Goal: Task Accomplishment & Management: Use online tool/utility

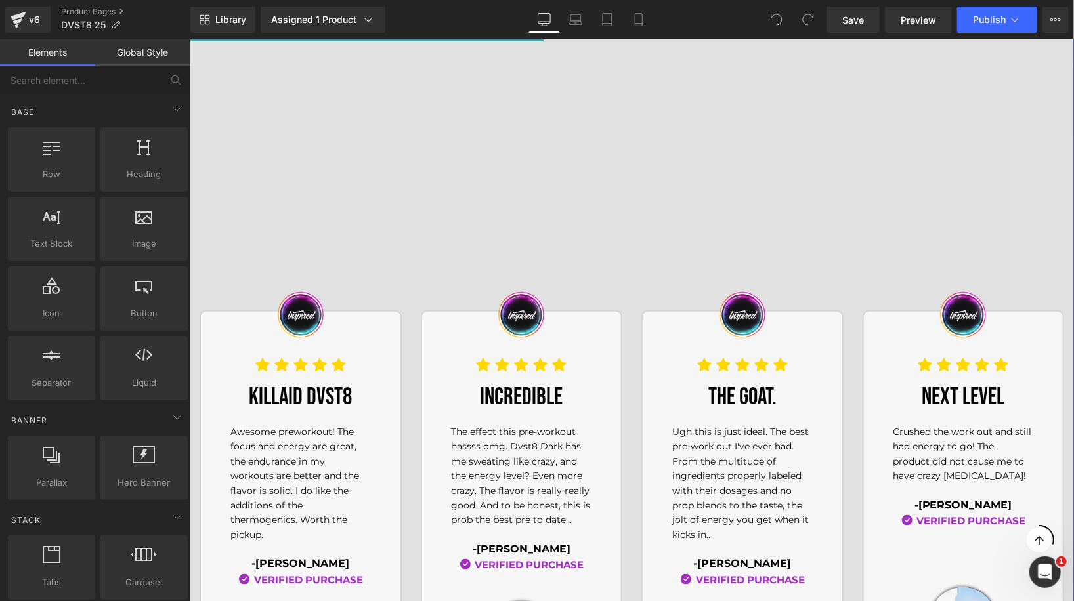
scroll to position [468, 0]
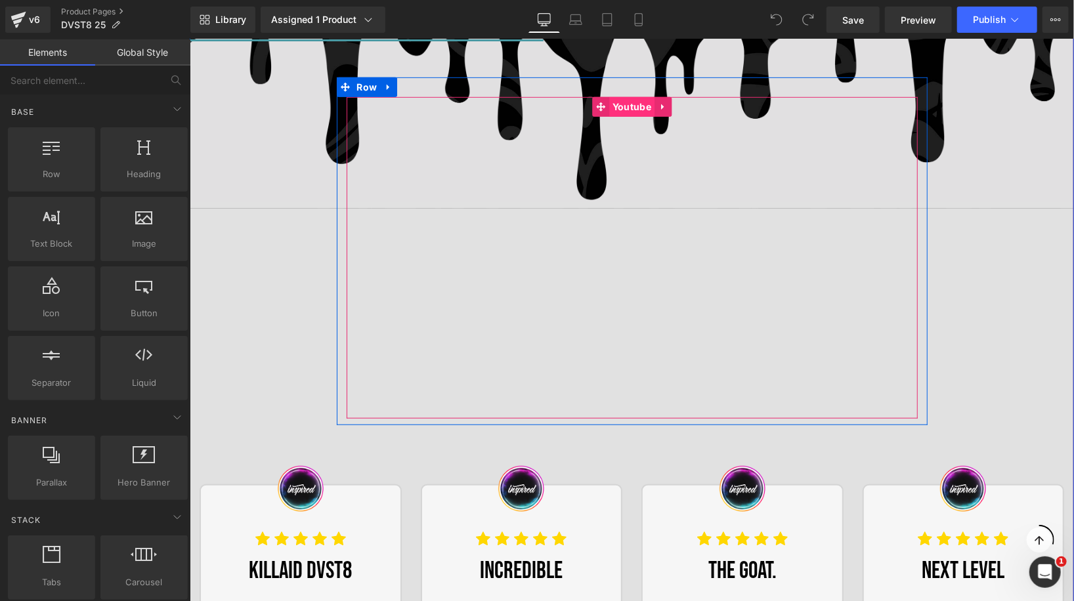
click at [626, 99] on link "Youtube" at bounding box center [623, 107] width 62 height 20
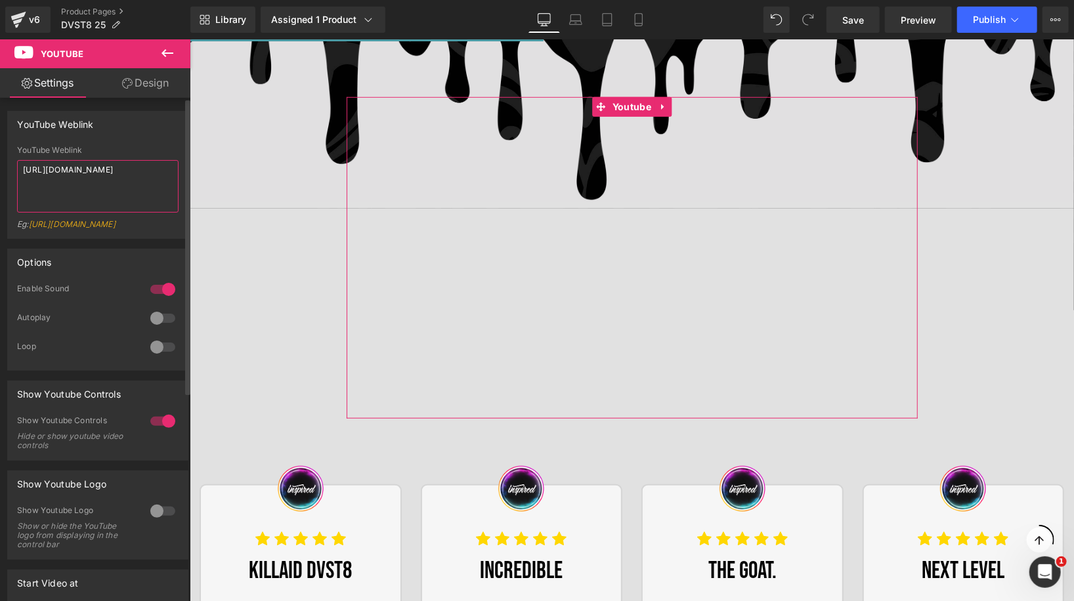
click at [123, 187] on textarea "[URL][DOMAIN_NAME]" at bounding box center [98, 186] width 162 height 53
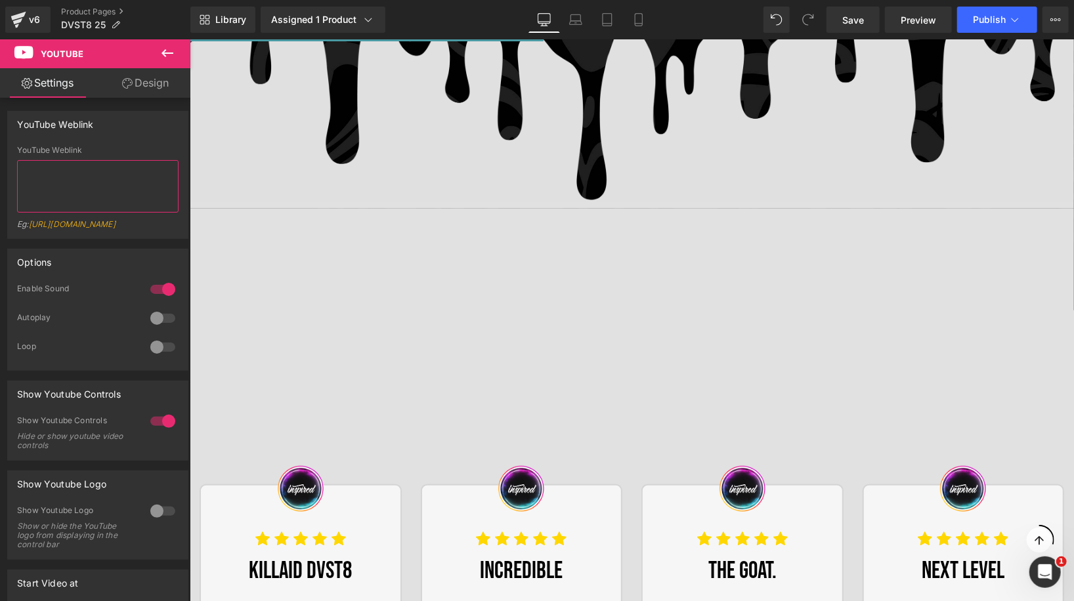
type textarea "[URL][DOMAIN_NAME]"
click at [167, 54] on icon at bounding box center [168, 53] width 16 height 16
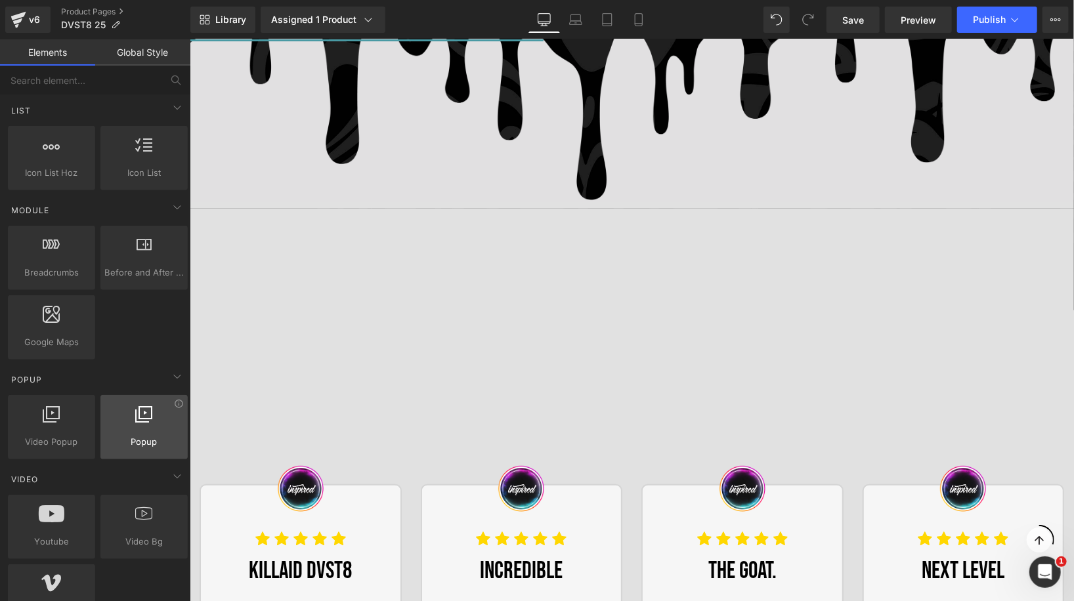
scroll to position [606, 0]
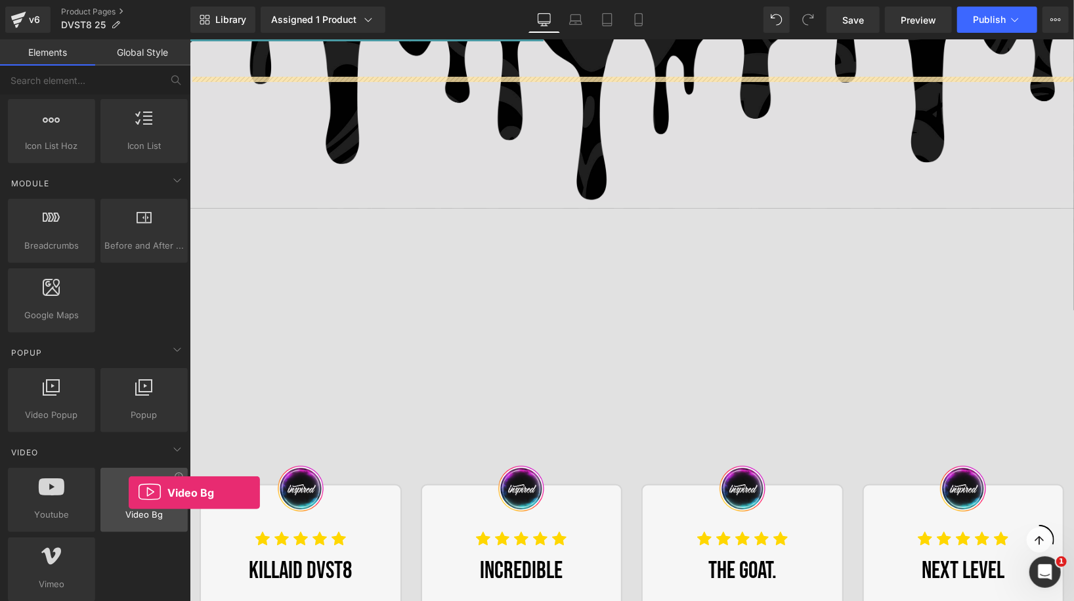
drag, startPoint x: 127, startPoint y: 504, endPoint x: 129, endPoint y: 497, distance: 7.3
click at [129, 497] on div "Video Bg videos, backgrounds, youtube, vimeo" at bounding box center [143, 500] width 87 height 64
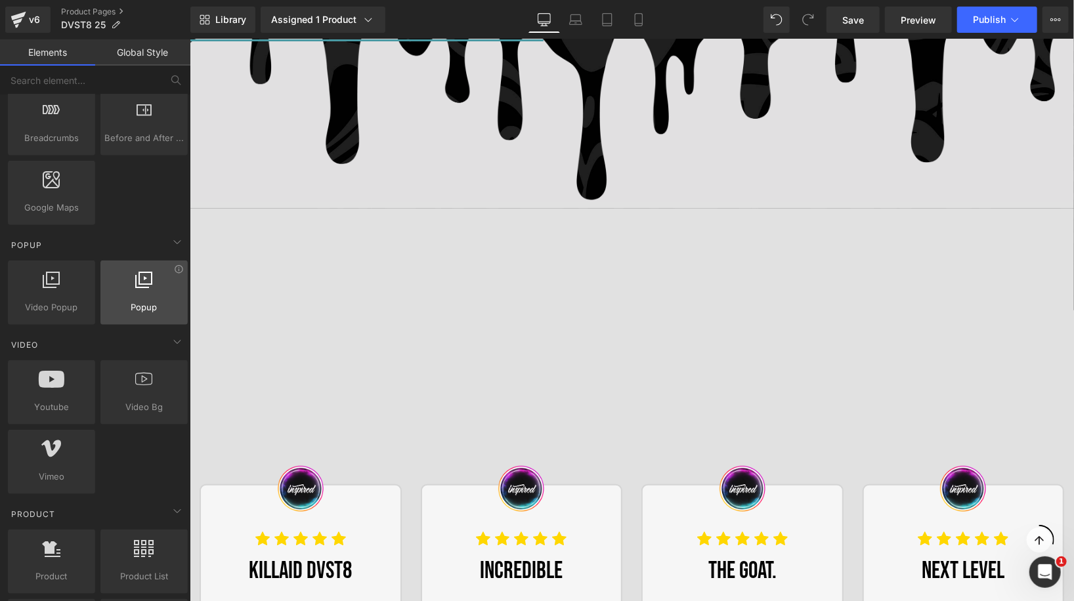
scroll to position [735, 0]
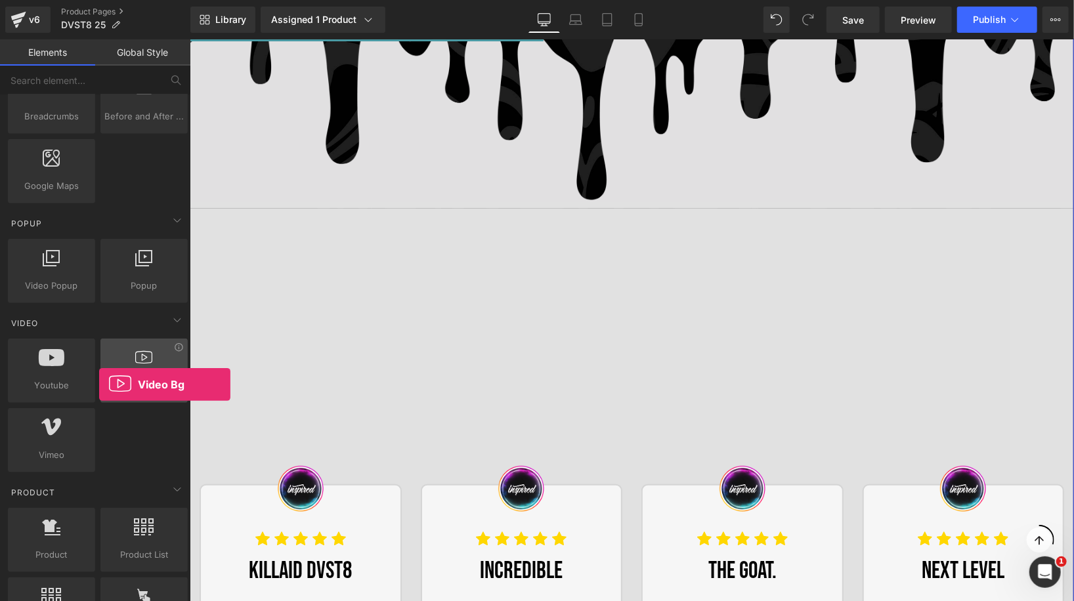
drag, startPoint x: 131, startPoint y: 370, endPoint x: 103, endPoint y: 378, distance: 29.5
click at [103, 378] on div "Video Bg videos, backgrounds, youtube, vimeo" at bounding box center [143, 371] width 87 height 64
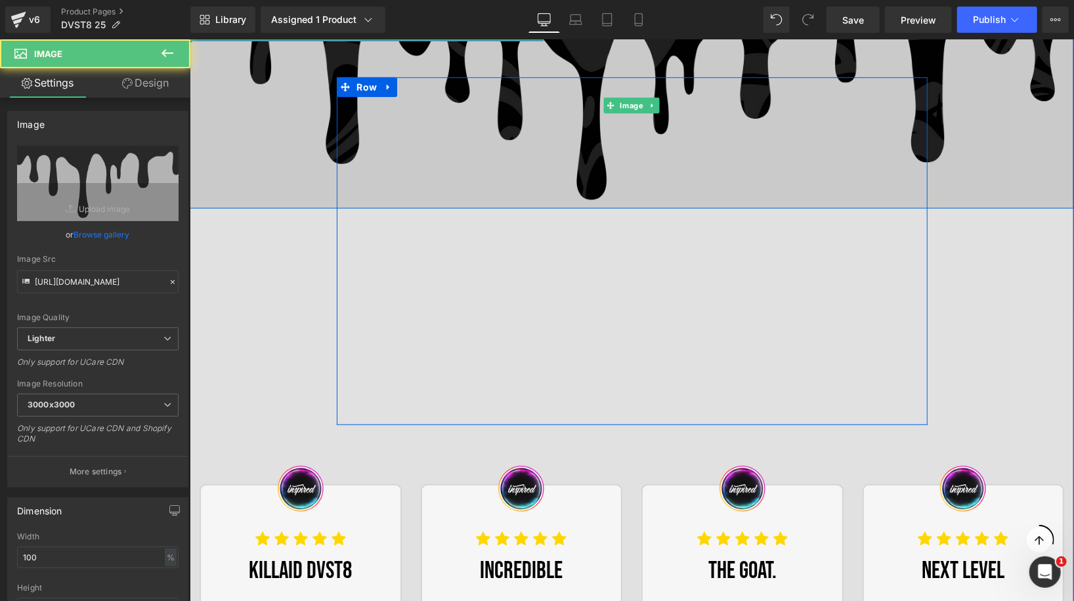
click at [414, 64] on img at bounding box center [631, 106] width 884 height 206
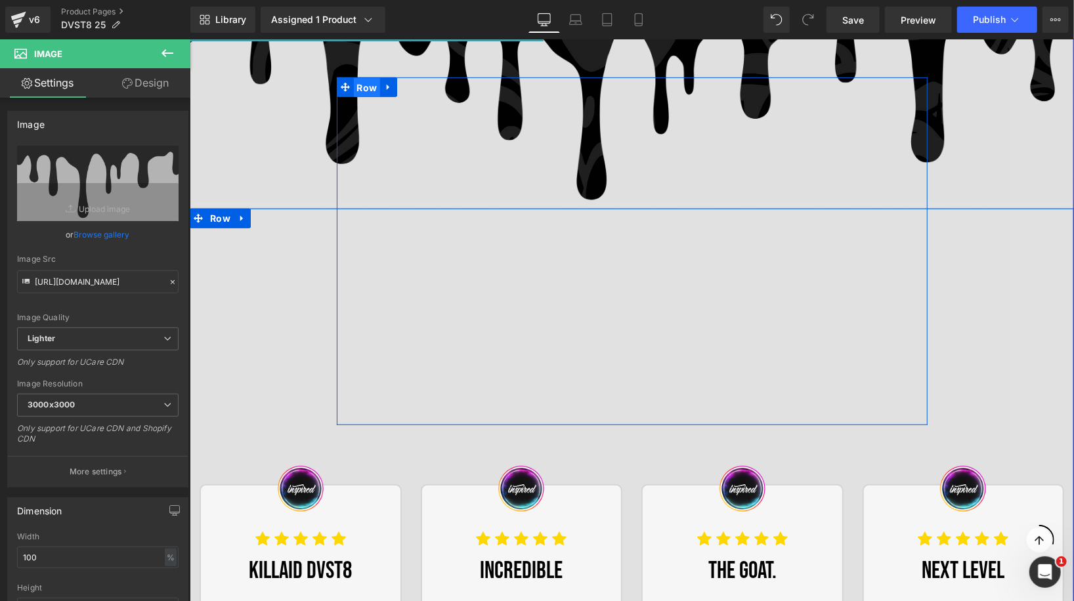
click at [370, 89] on span "Row" at bounding box center [366, 87] width 27 height 20
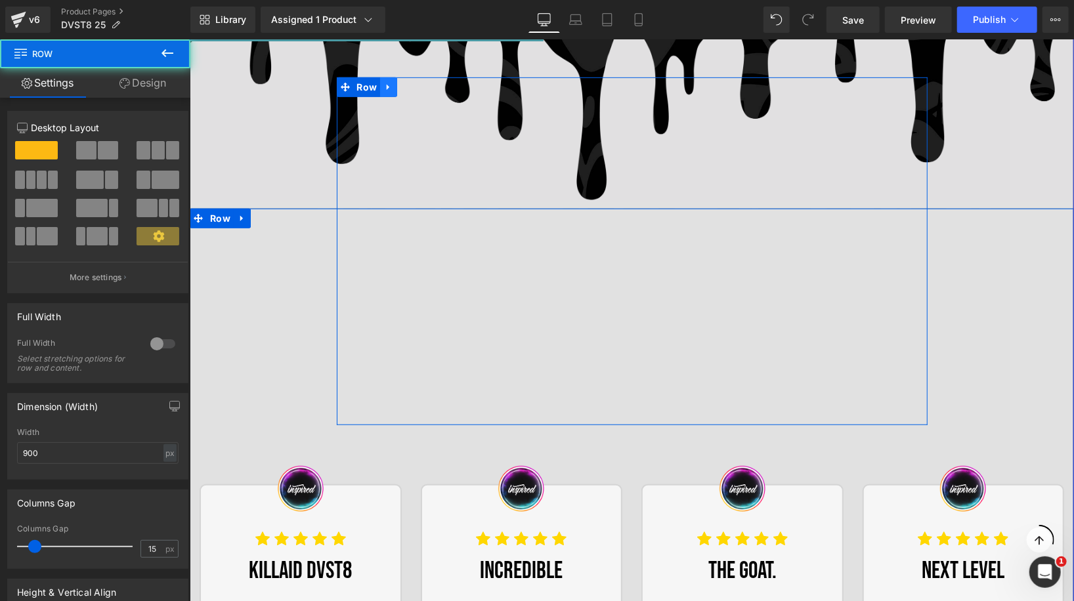
click at [384, 89] on icon at bounding box center [387, 87] width 9 height 10
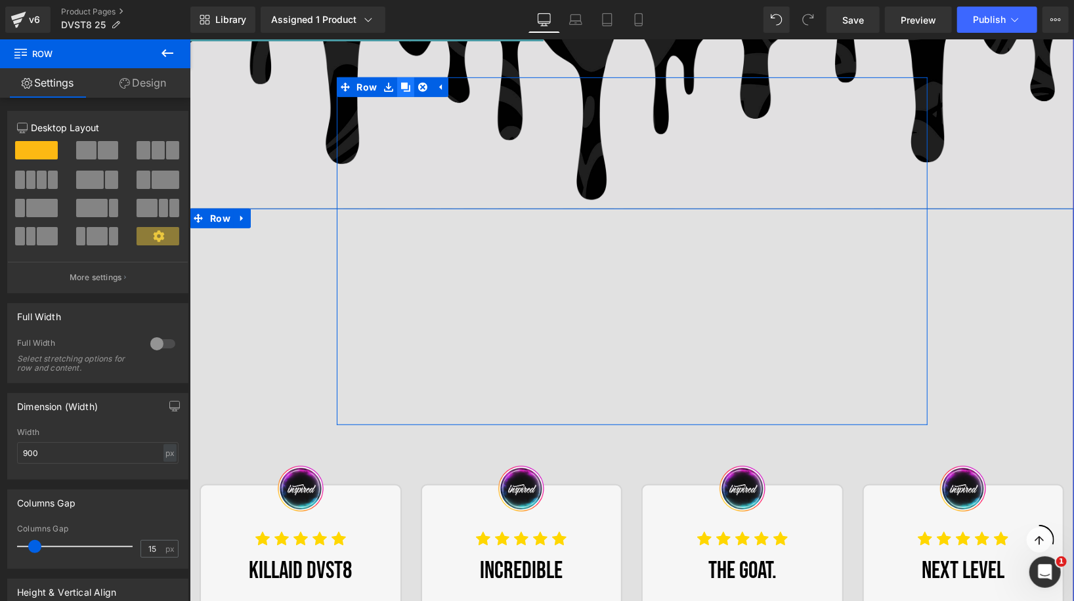
click at [406, 83] on icon at bounding box center [404, 86] width 9 height 9
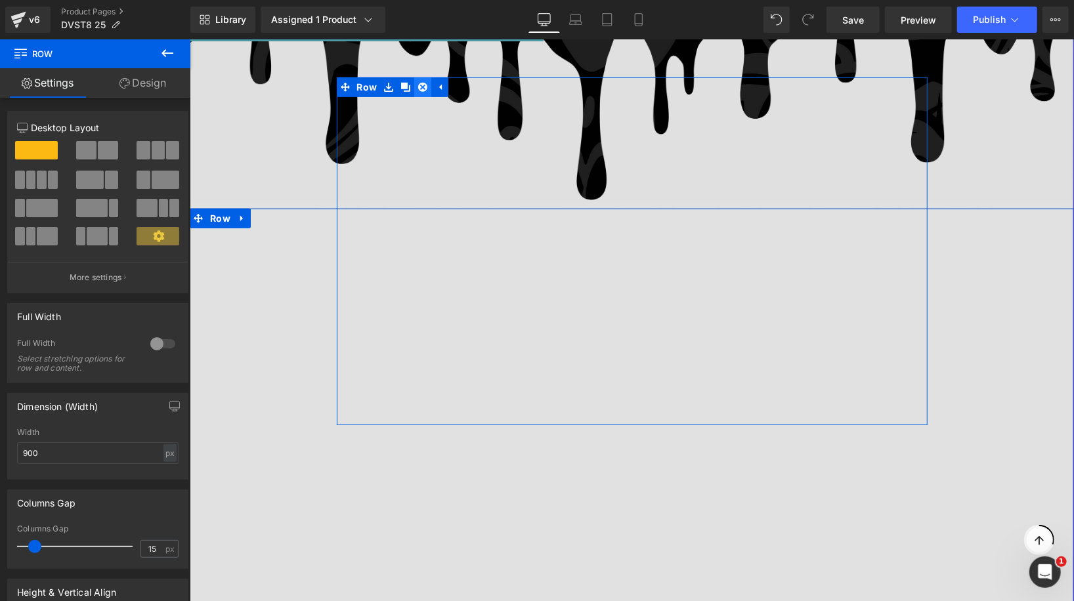
click at [422, 85] on icon at bounding box center [422, 86] width 9 height 9
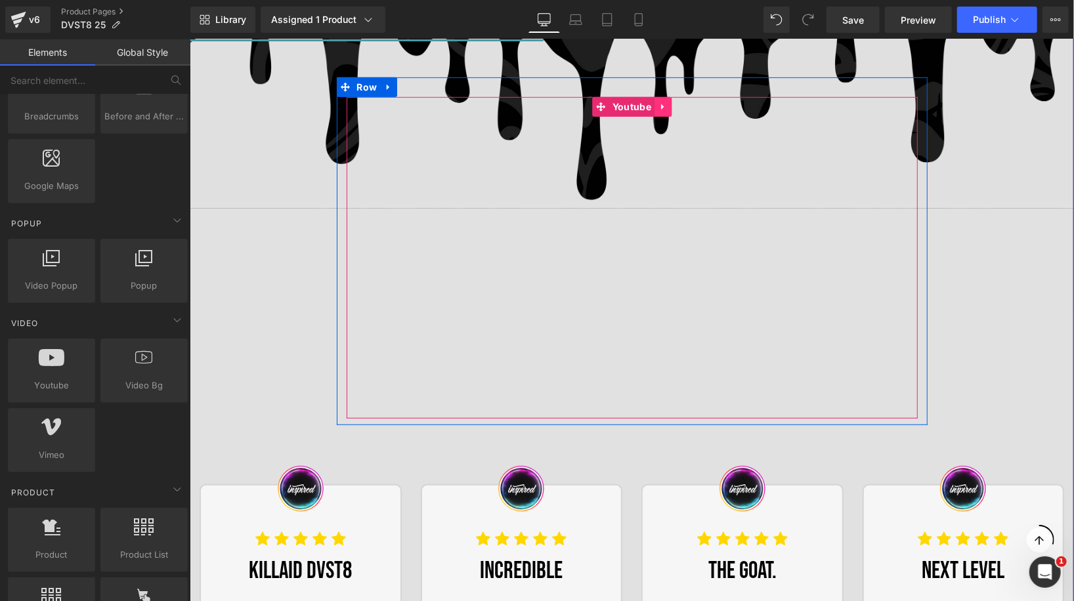
click at [660, 107] on icon at bounding box center [662, 107] width 9 height 10
click at [674, 107] on icon at bounding box center [670, 106] width 9 height 9
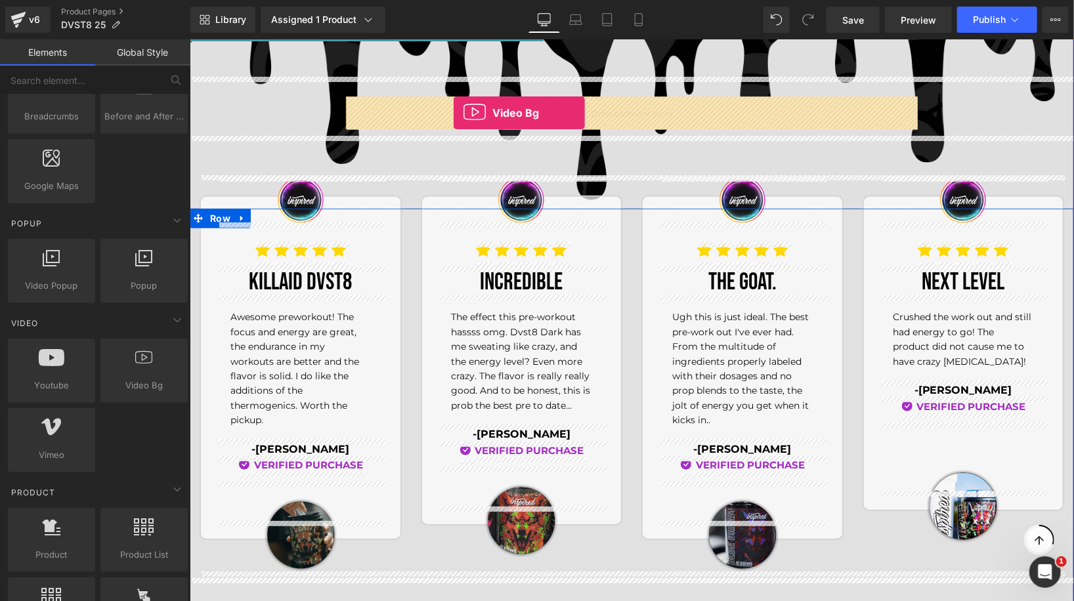
drag, startPoint x: 338, startPoint y: 402, endPoint x: 453, endPoint y: 113, distance: 310.9
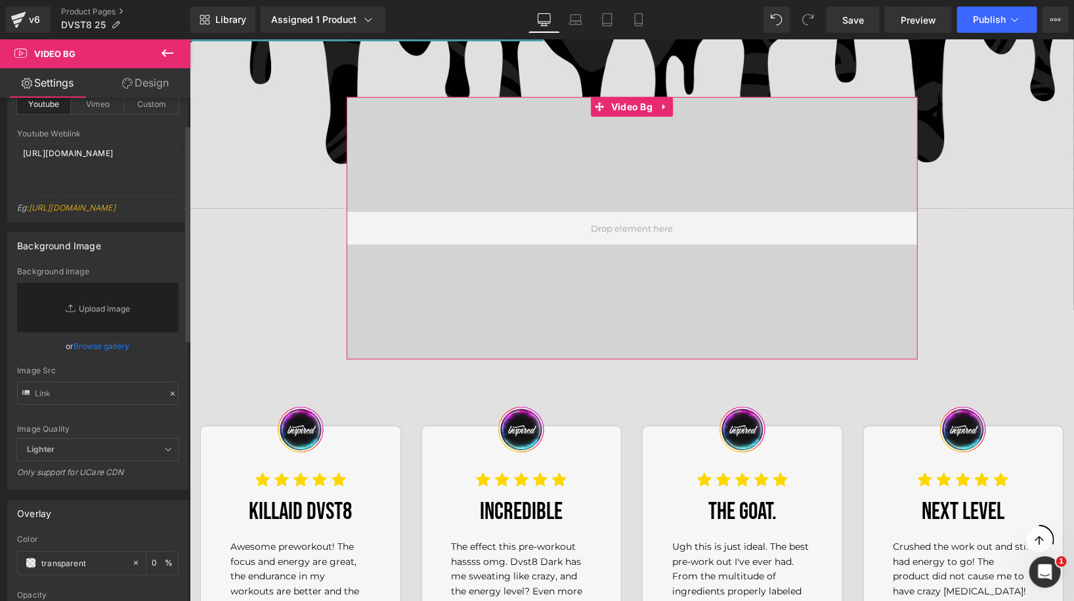
scroll to position [0, 0]
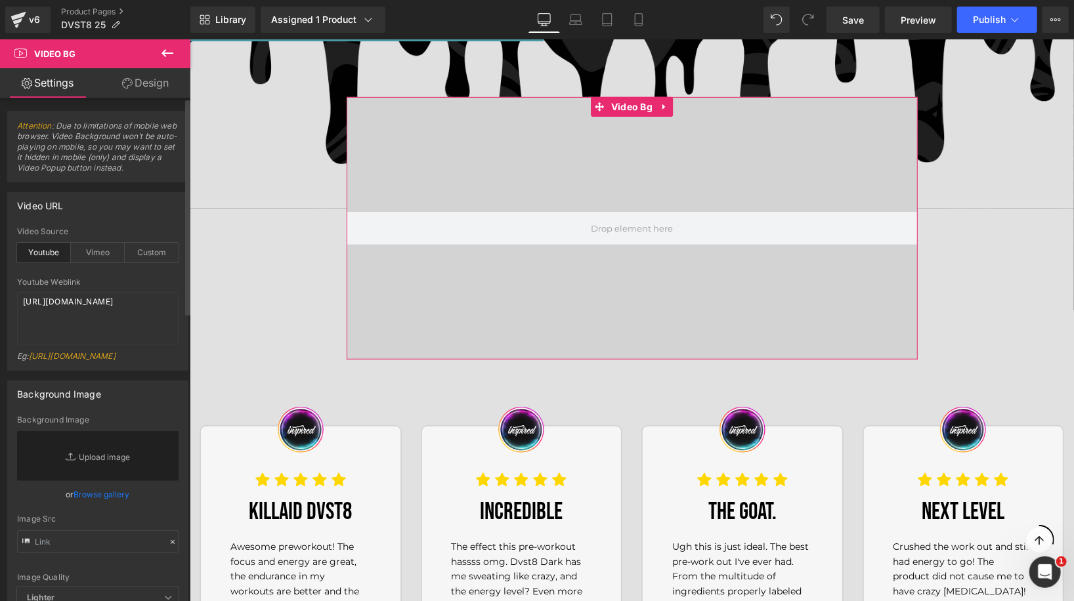
click at [106, 250] on div "Vimeo" at bounding box center [98, 253] width 54 height 20
click at [156, 251] on div "Custom" at bounding box center [152, 253] width 54 height 20
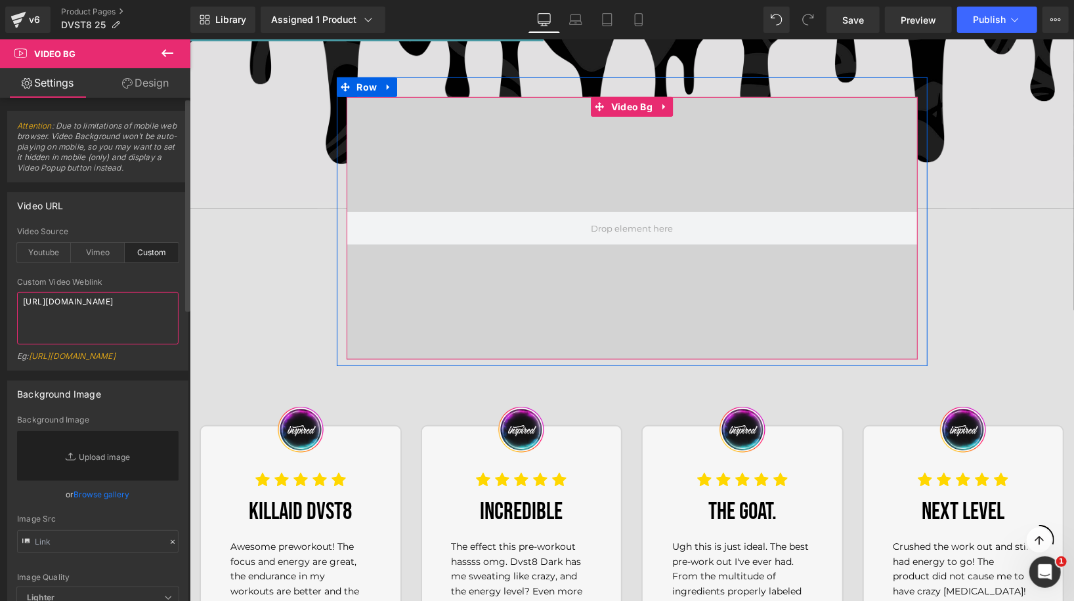
click at [101, 310] on textarea "[URL][DOMAIN_NAME]" at bounding box center [98, 318] width 162 height 53
paste textarea "videos/c/o/v/e0f9c09180254613bdef0c289d214fb4.mp4"
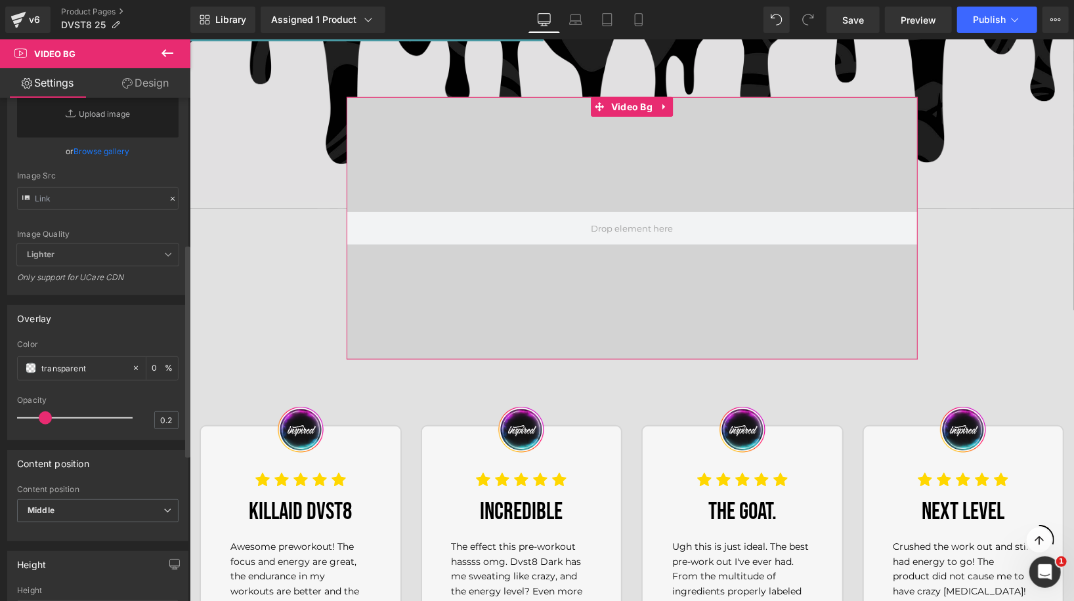
scroll to position [335, 0]
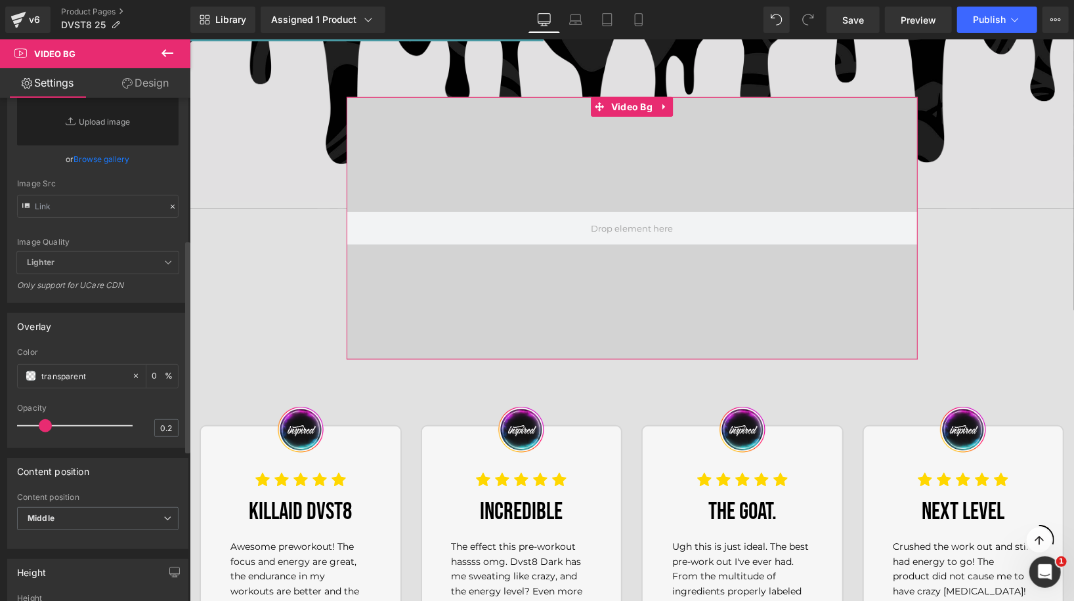
type textarea "[URL][DOMAIN_NAME]"
drag, startPoint x: 234, startPoint y: 494, endPoint x: 201, endPoint y: 455, distance: 51.3
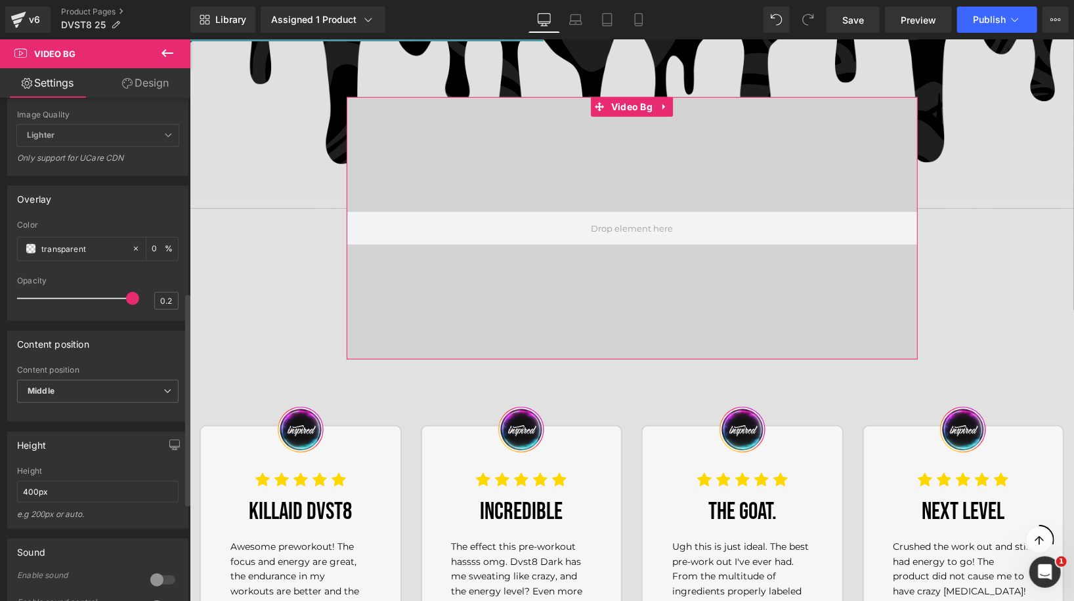
scroll to position [472, 0]
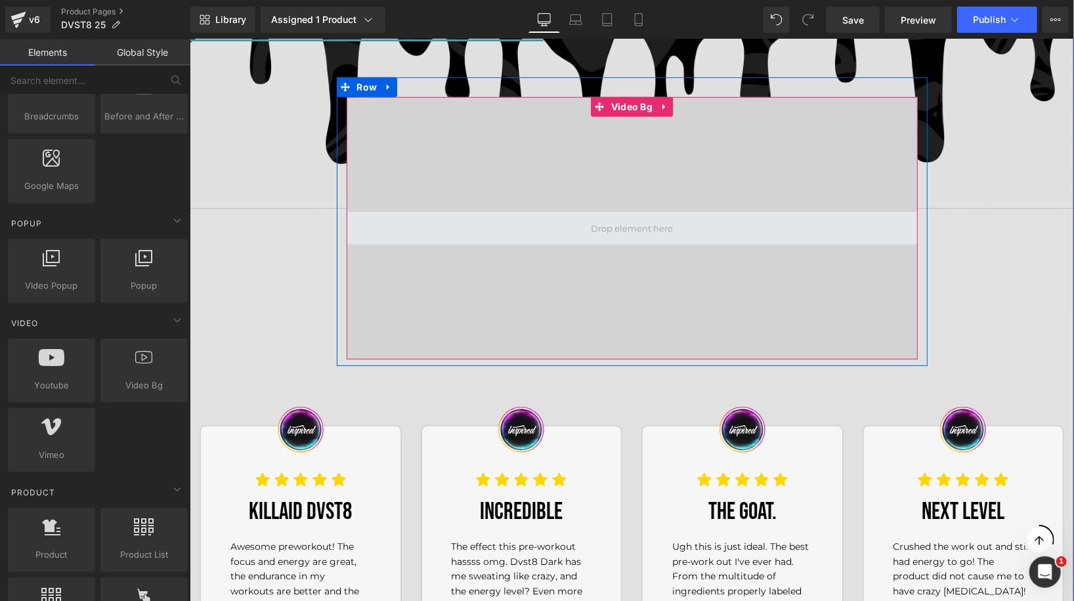
click at [623, 225] on span at bounding box center [631, 227] width 91 height 21
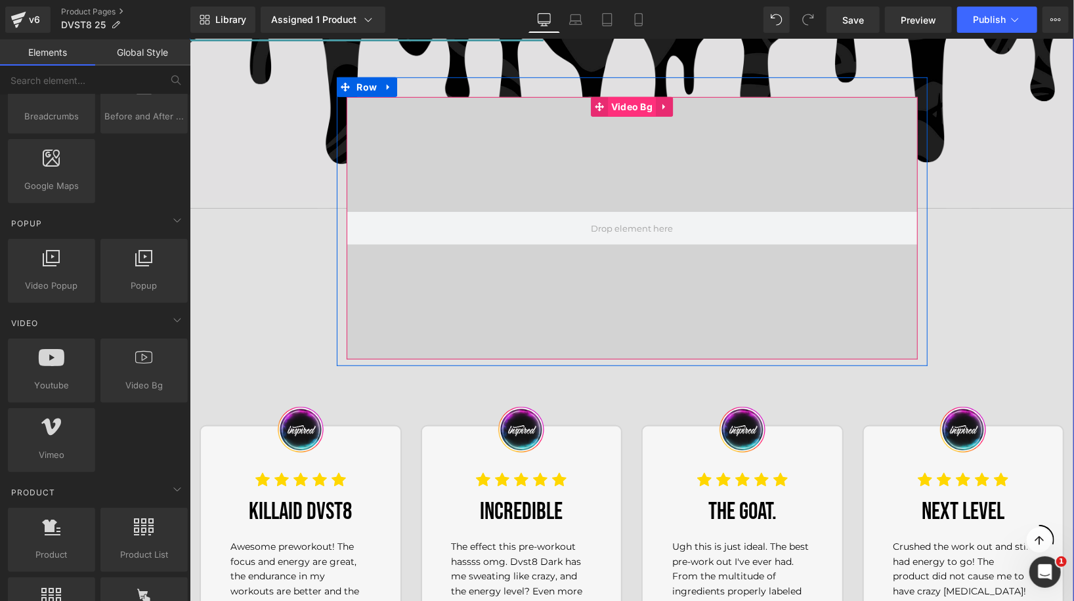
click at [613, 103] on span "Video Bg" at bounding box center [631, 107] width 48 height 20
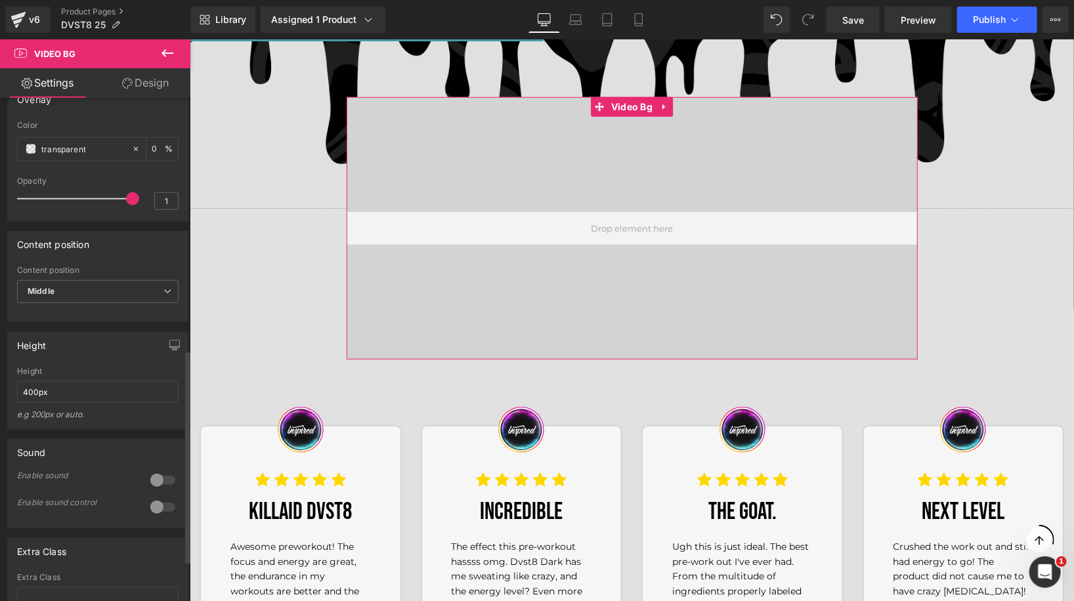
scroll to position [693, 0]
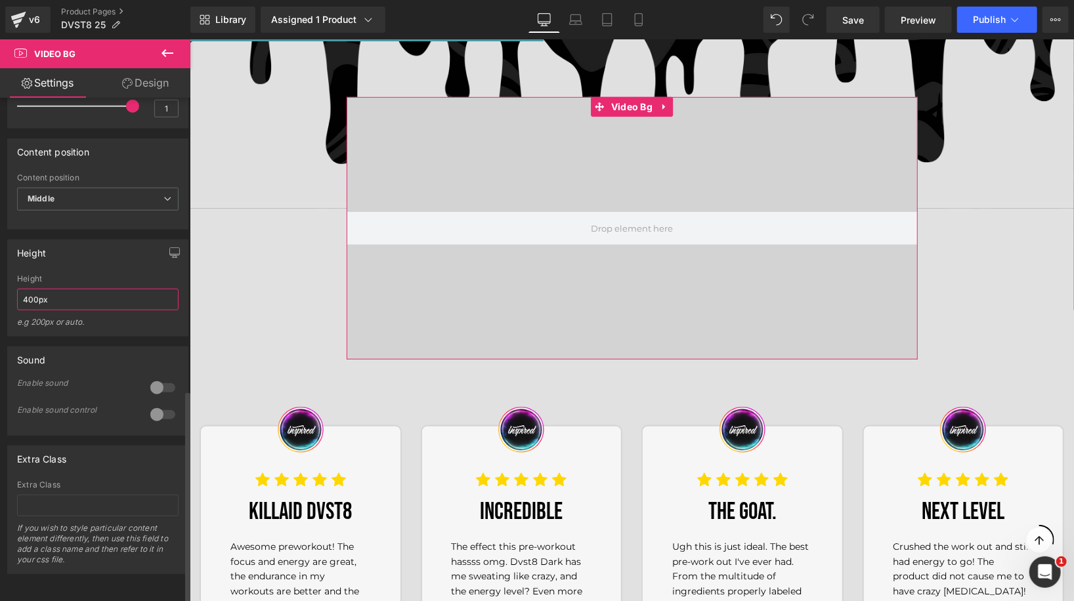
click at [56, 297] on input "400px" at bounding box center [98, 300] width 162 height 22
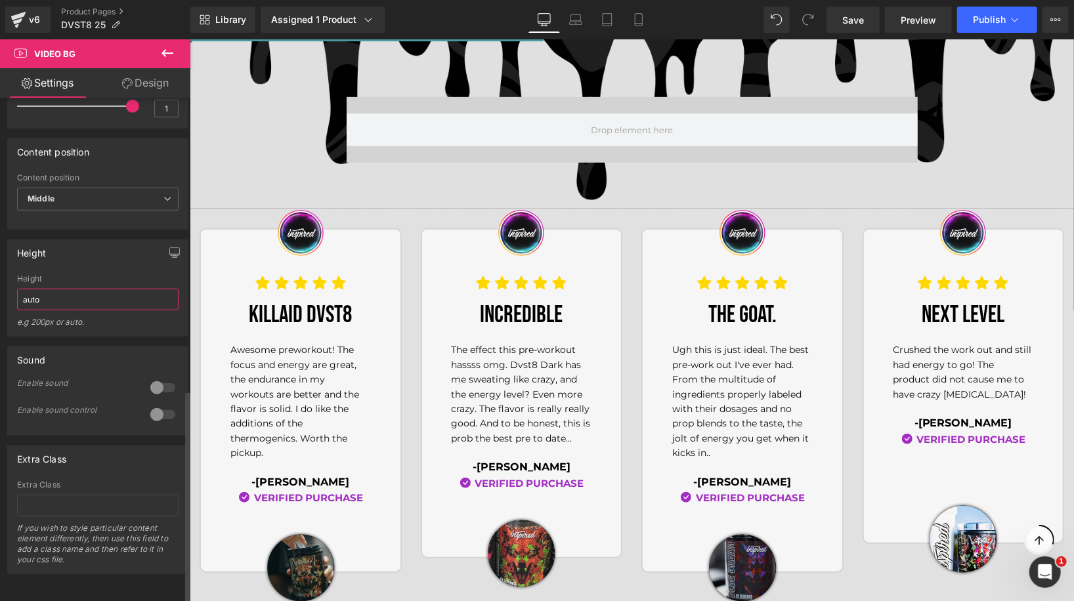
type input "auto"
click at [159, 379] on div at bounding box center [163, 387] width 32 height 21
click at [153, 408] on div at bounding box center [163, 414] width 32 height 21
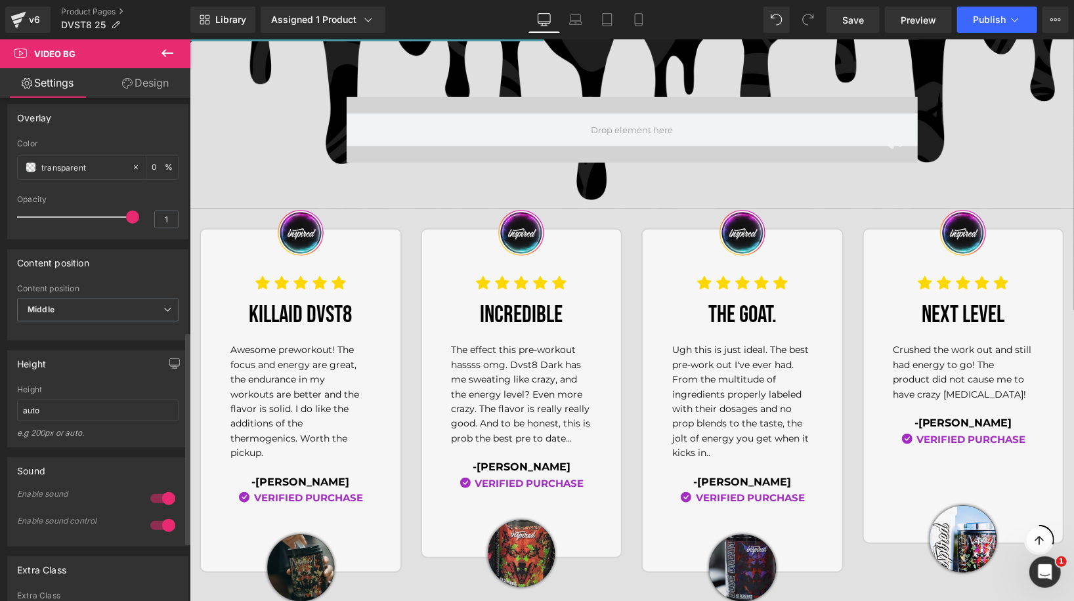
scroll to position [516, 0]
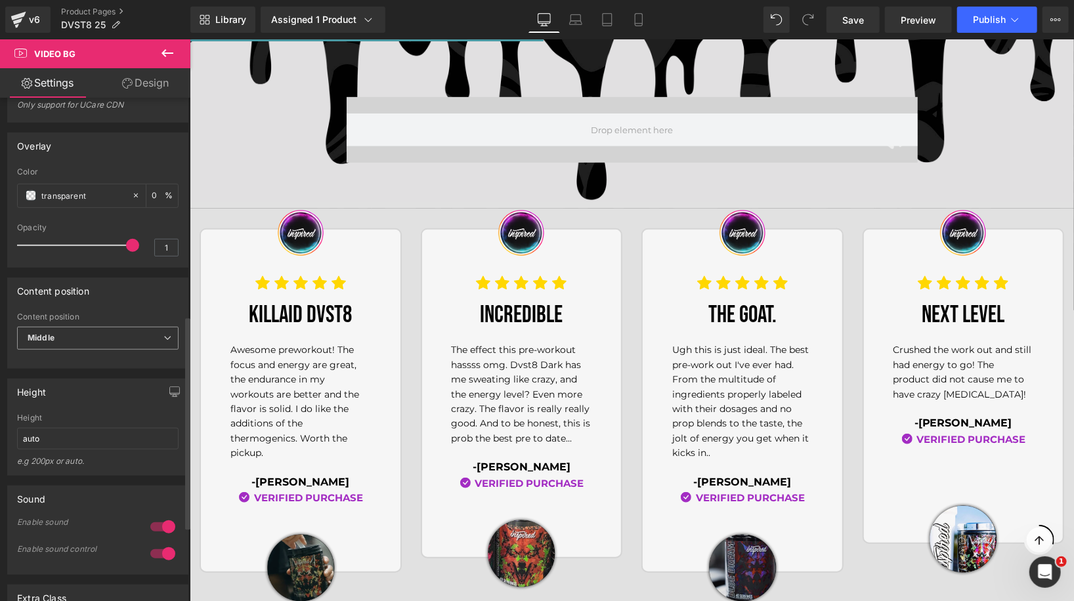
click at [85, 350] on span "Middle" at bounding box center [98, 338] width 162 height 23
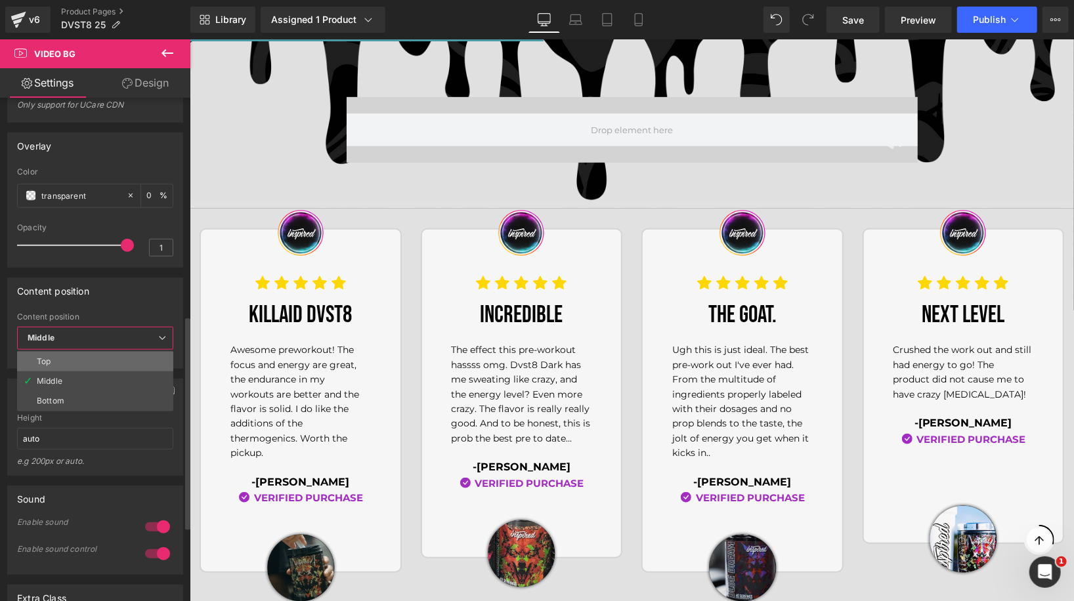
click at [80, 372] on li "Top" at bounding box center [95, 362] width 156 height 20
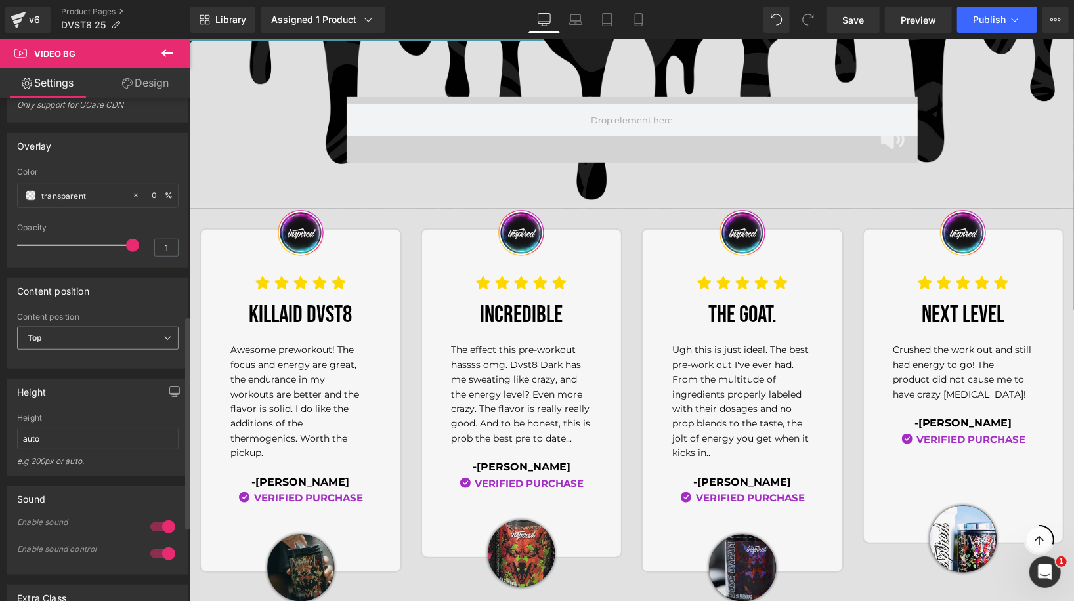
click at [91, 350] on span "Top" at bounding box center [98, 338] width 162 height 23
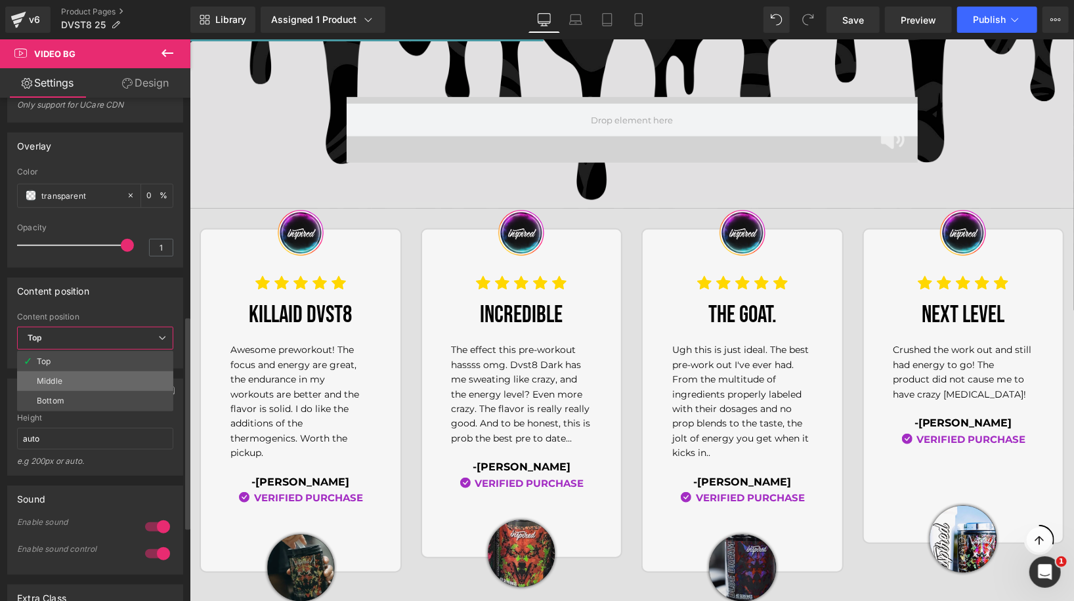
click at [69, 391] on li "Middle" at bounding box center [95, 382] width 156 height 20
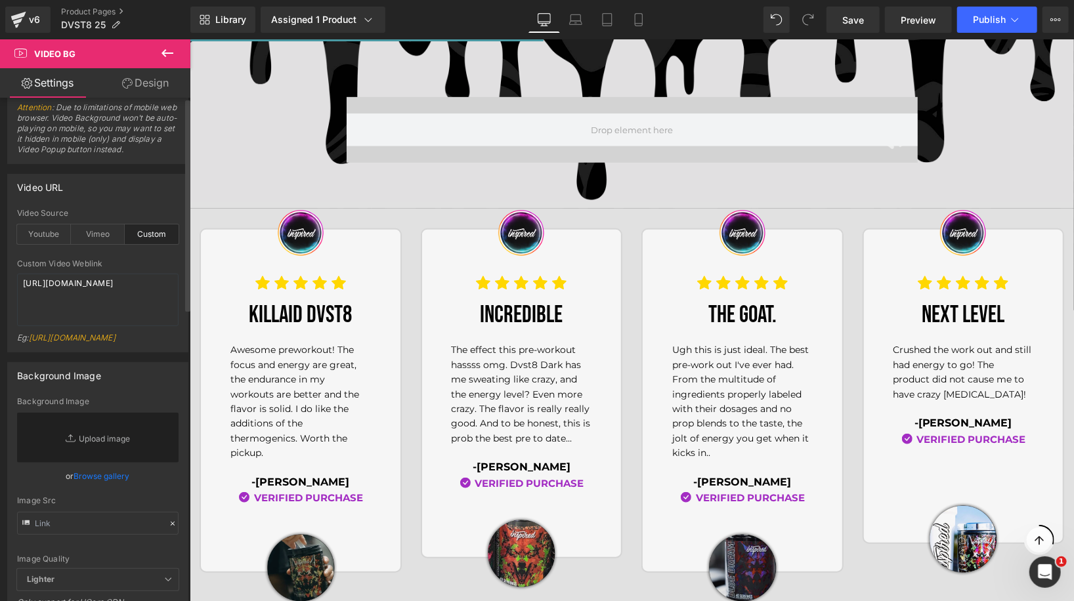
scroll to position [0, 0]
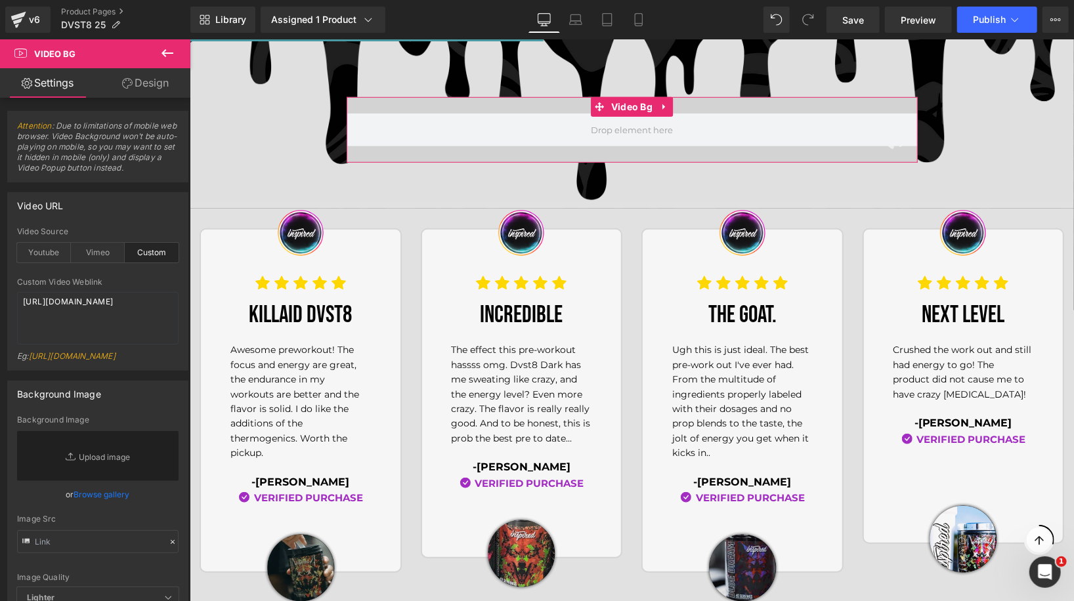
click at [148, 79] on link "Design" at bounding box center [145, 83] width 95 height 30
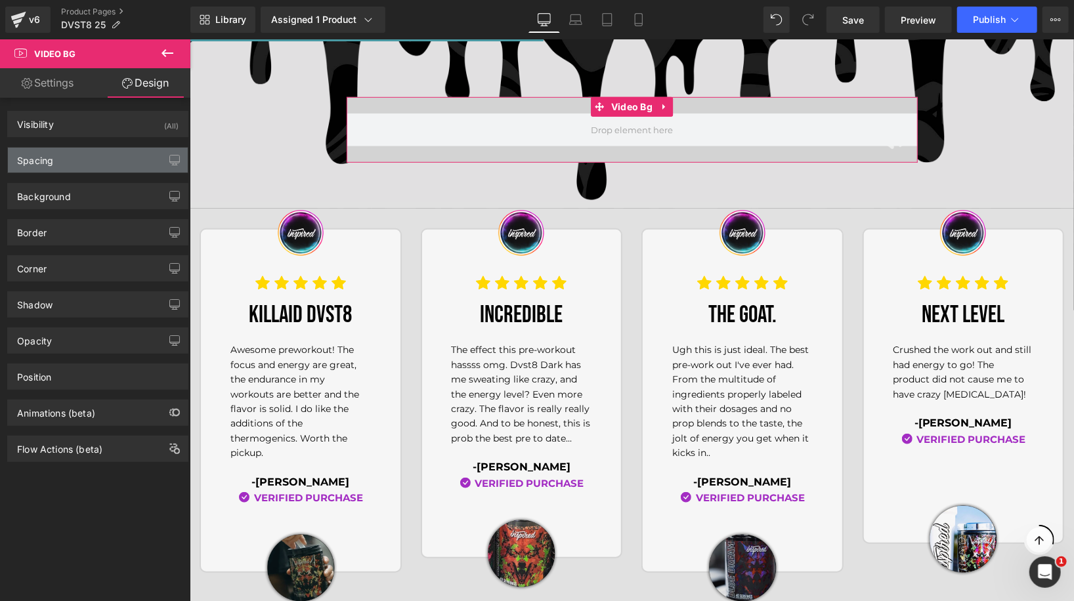
click at [104, 160] on div "Spacing" at bounding box center [98, 160] width 180 height 25
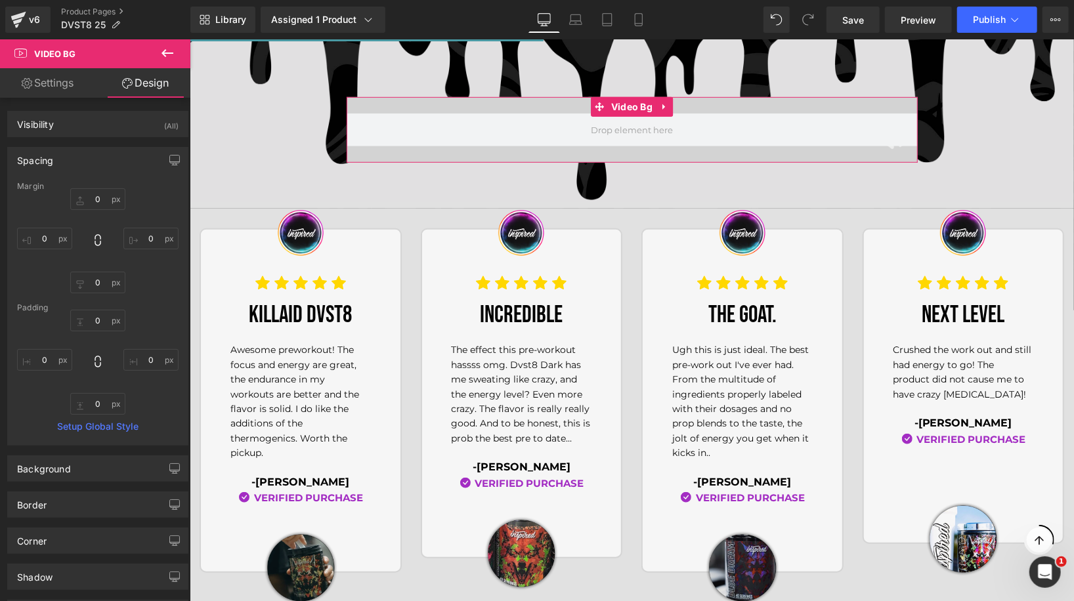
click at [104, 160] on div "Spacing" at bounding box center [98, 160] width 180 height 25
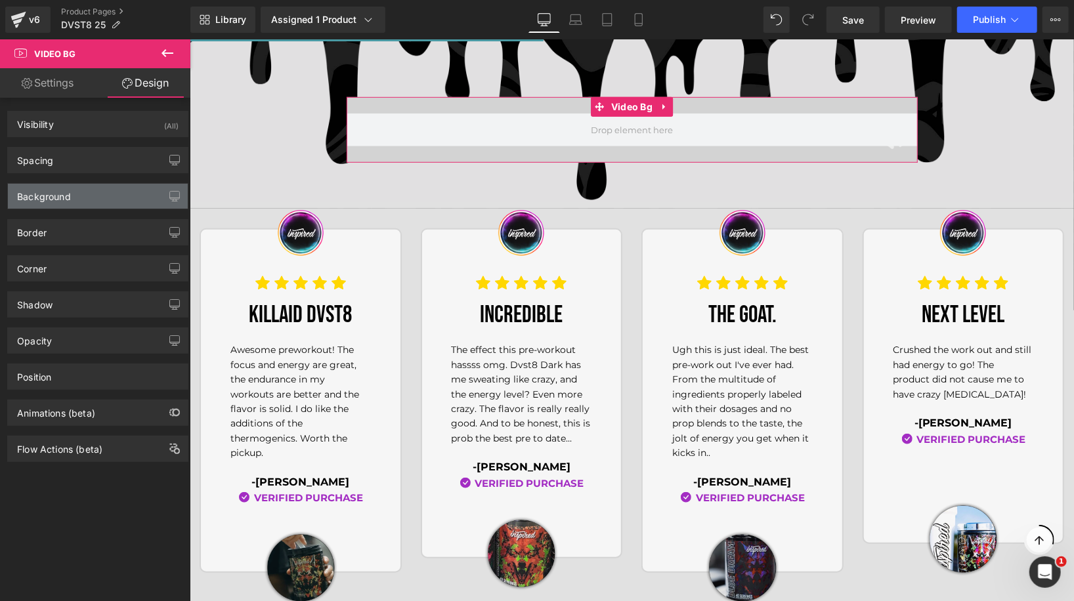
click at [98, 194] on div "Background" at bounding box center [98, 196] width 180 height 25
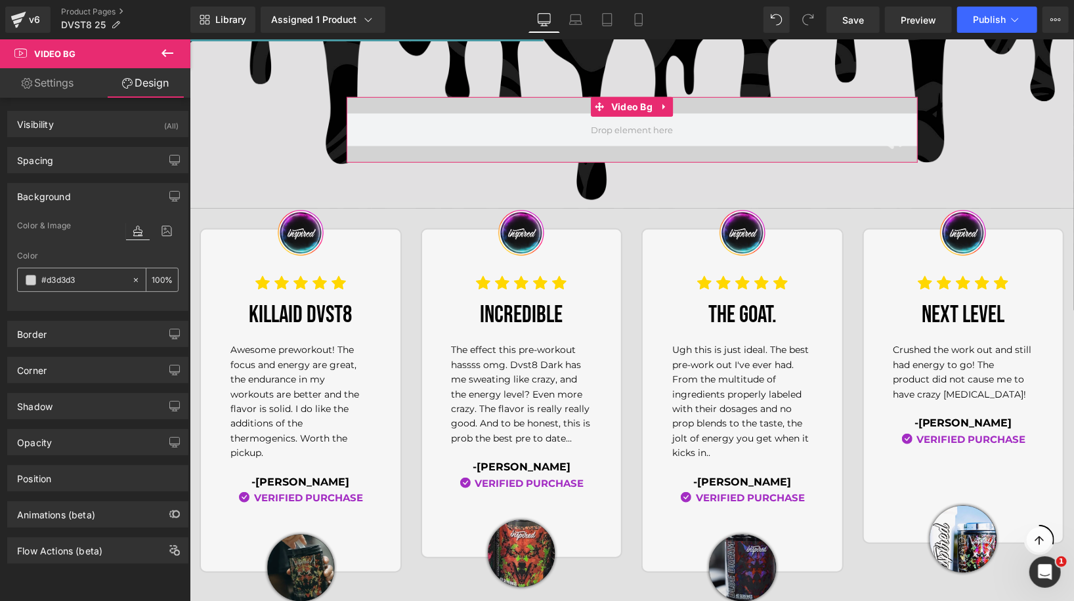
click at [132, 281] on icon at bounding box center [135, 280] width 9 height 9
click at [164, 225] on icon at bounding box center [167, 231] width 24 height 17
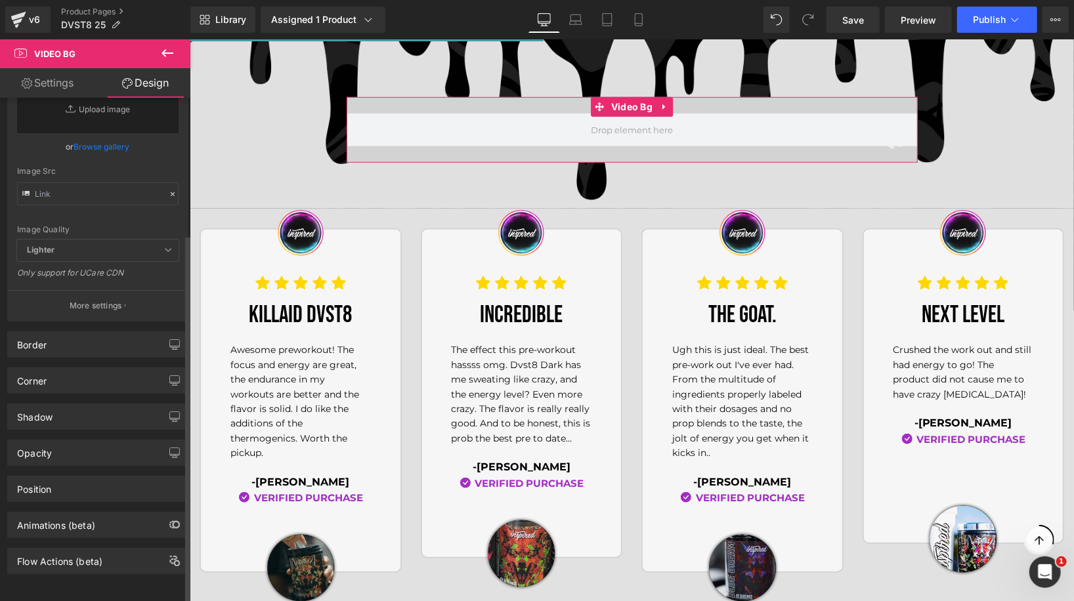
scroll to position [191, 0]
click at [95, 280] on div "Color & Image color Color #d3d3d3 100 % Image Replace Image Upload image or Bro…" at bounding box center [98, 177] width 180 height 287
click at [91, 300] on p "More settings" at bounding box center [96, 306] width 53 height 12
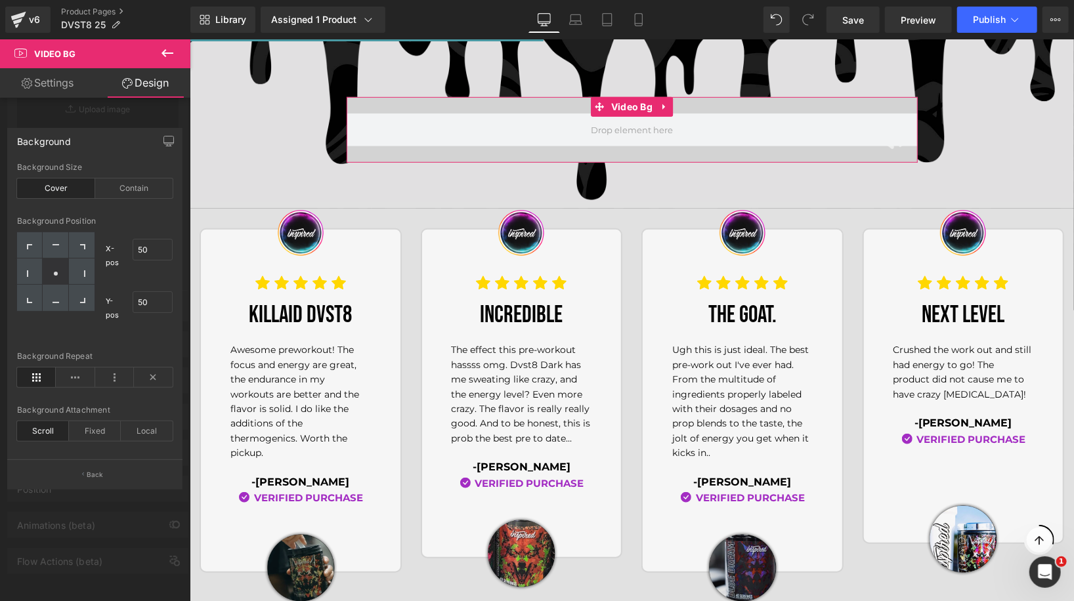
click at [125, 200] on div "Background Size Cover Contain" at bounding box center [95, 188] width 156 height 51
click at [125, 191] on div "Contain" at bounding box center [134, 189] width 78 height 20
click at [55, 195] on div "Cover" at bounding box center [56, 189] width 78 height 20
click at [140, 133] on div "Background" at bounding box center [95, 141] width 174 height 25
click at [88, 474] on p "Back" at bounding box center [95, 475] width 17 height 10
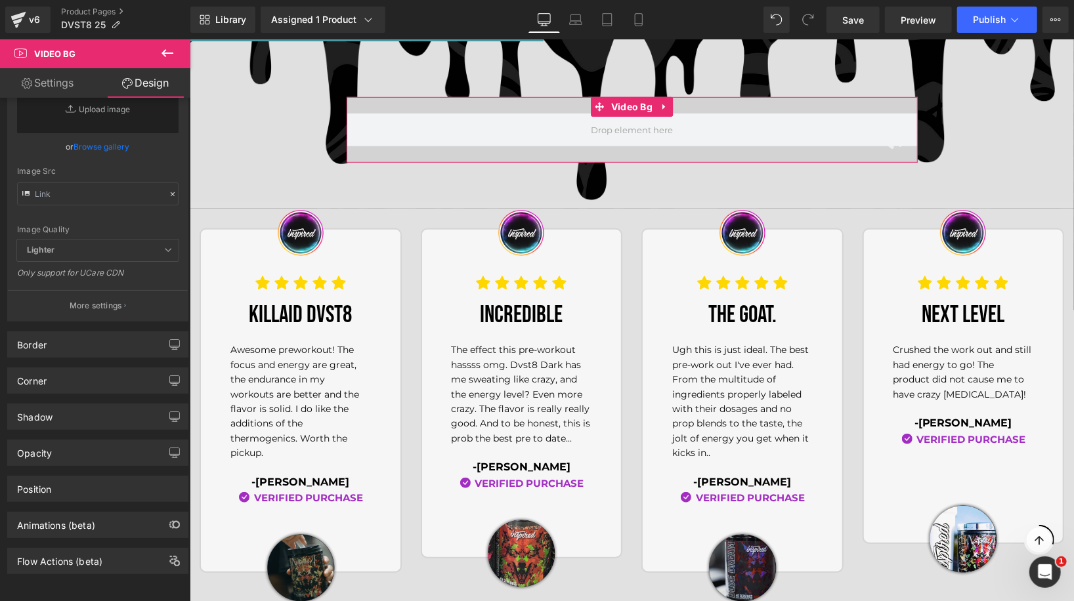
click at [47, 84] on link "Settings" at bounding box center [47, 83] width 95 height 30
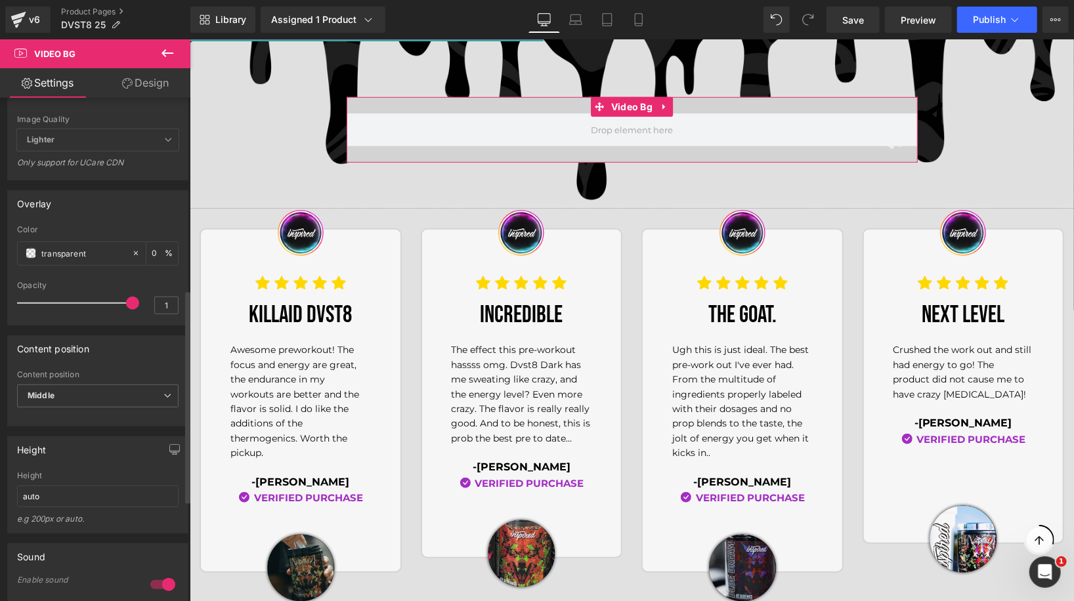
scroll to position [460, 0]
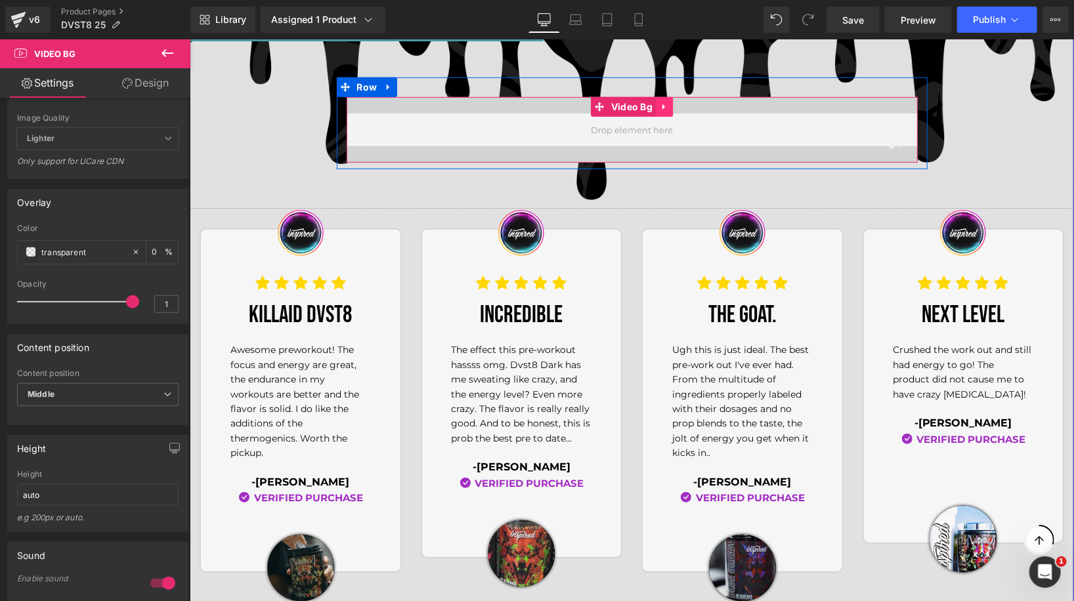
click at [666, 109] on icon at bounding box center [663, 107] width 9 height 10
click at [668, 109] on icon at bounding box center [672, 107] width 9 height 10
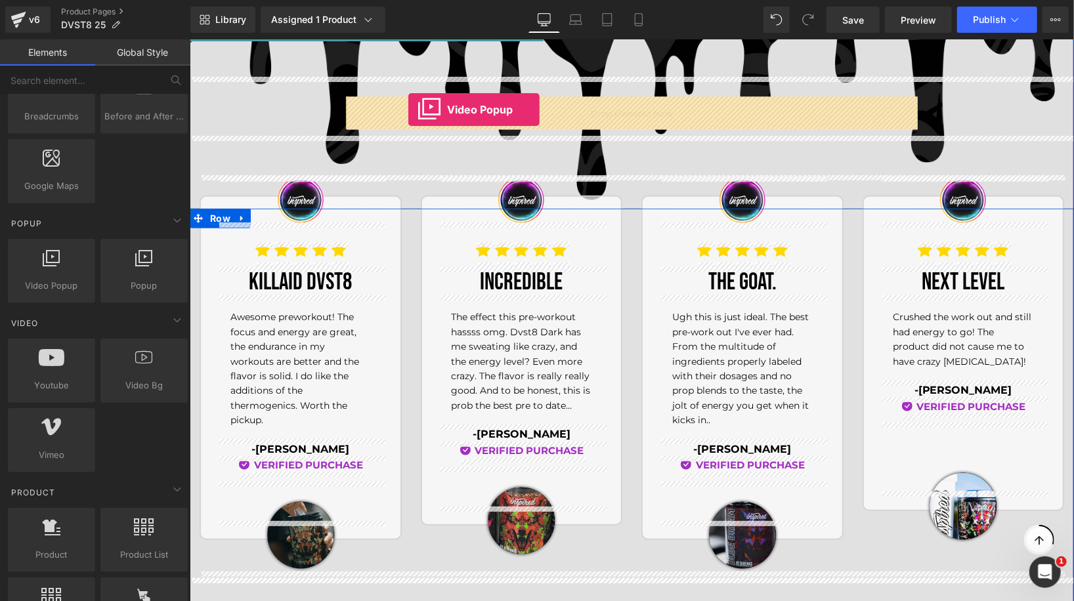
drag, startPoint x: 243, startPoint y: 315, endPoint x: 408, endPoint y: 109, distance: 263.9
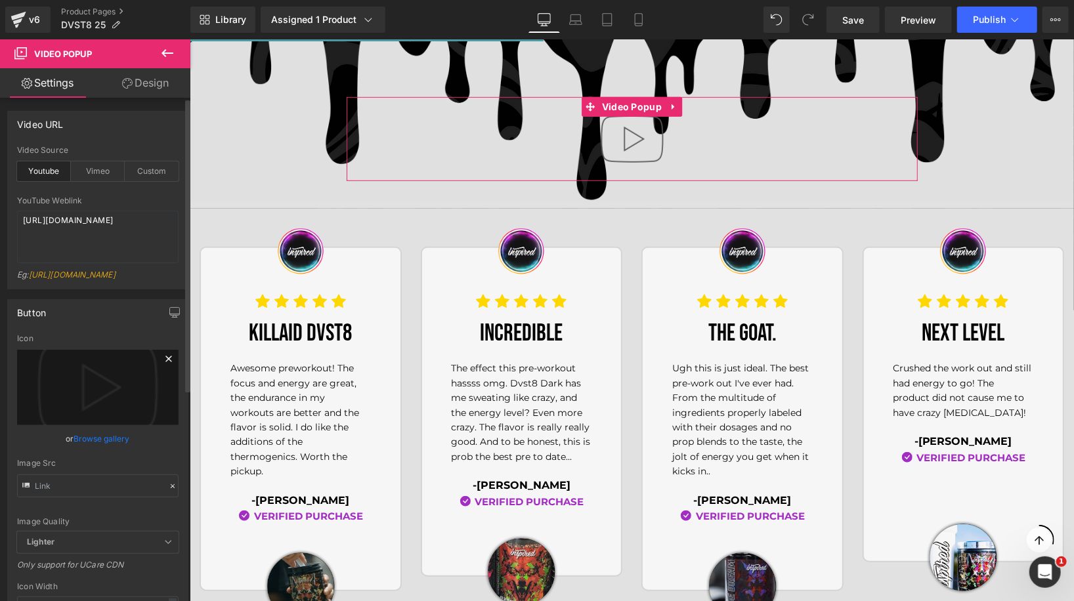
click at [161, 367] on icon at bounding box center [169, 359] width 16 height 16
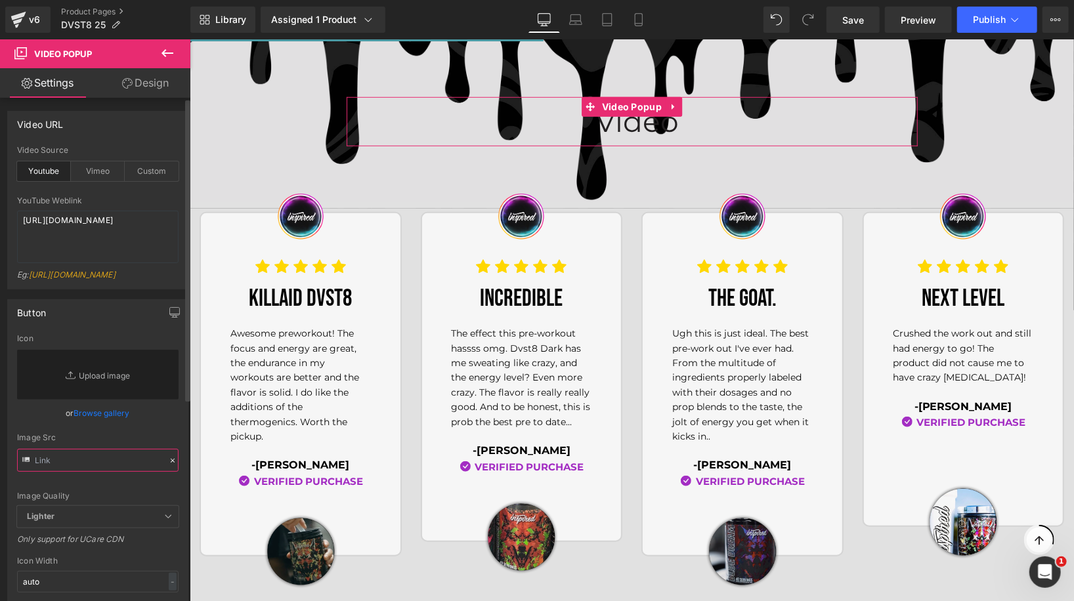
click at [97, 471] on input "text" at bounding box center [98, 460] width 162 height 23
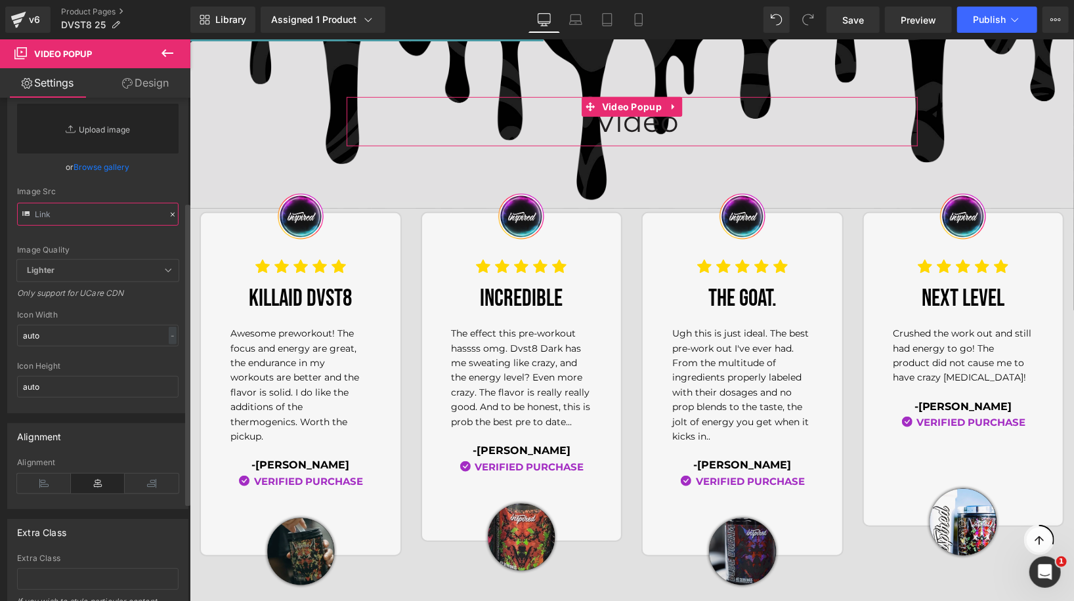
scroll to position [0, 0]
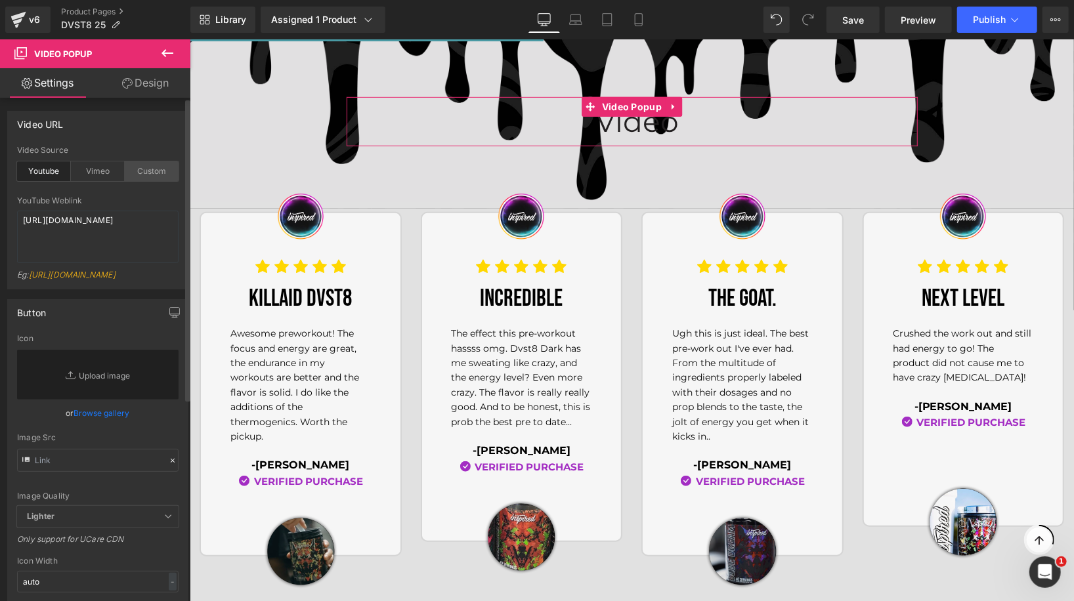
click at [146, 177] on div "Custom" at bounding box center [152, 172] width 54 height 20
click at [97, 237] on textarea "[URL][DOMAIN_NAME]" at bounding box center [98, 237] width 162 height 53
paste textarea "videos/c/o/v/e0f9c09180254613bdef0c289d214fb4.mp4"
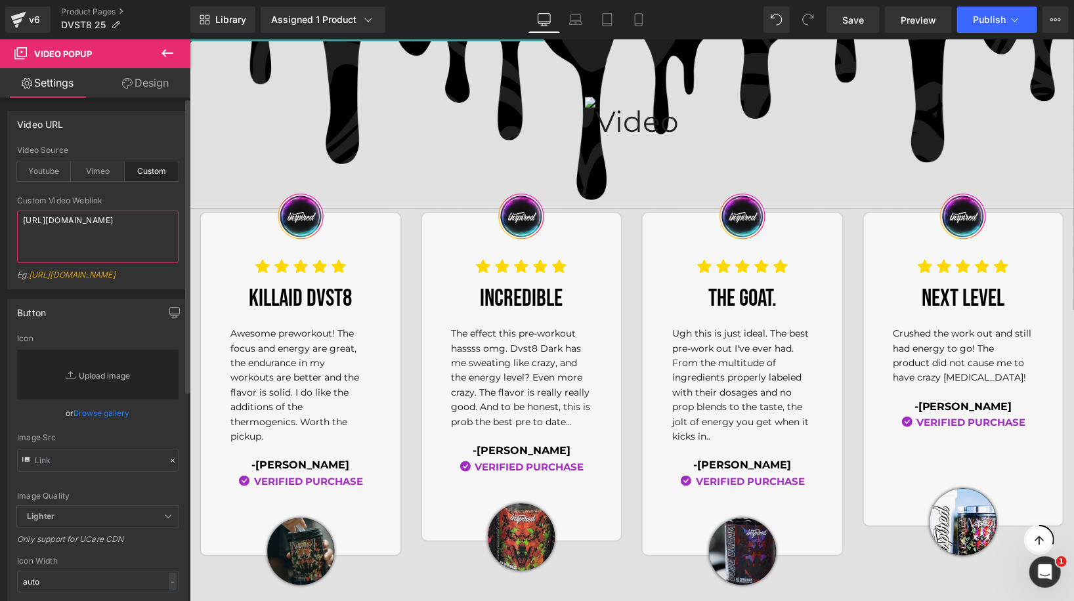
type textarea "[URL][DOMAIN_NAME]"
click at [113, 400] on link "Replace Image" at bounding box center [98, 375] width 162 height 50
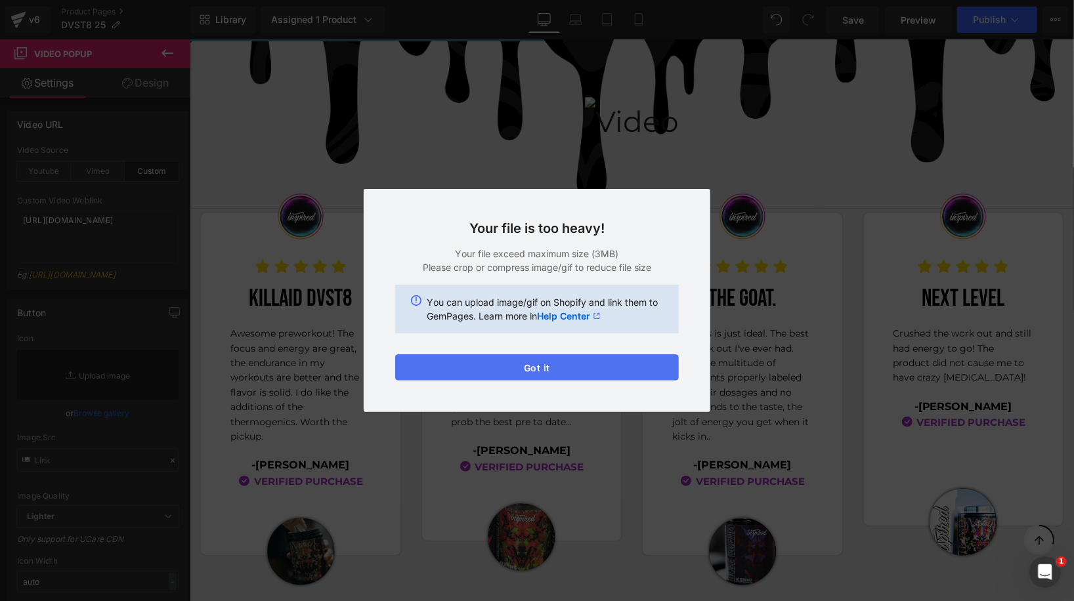
click at [586, 360] on button "Got it" at bounding box center [537, 368] width 284 height 26
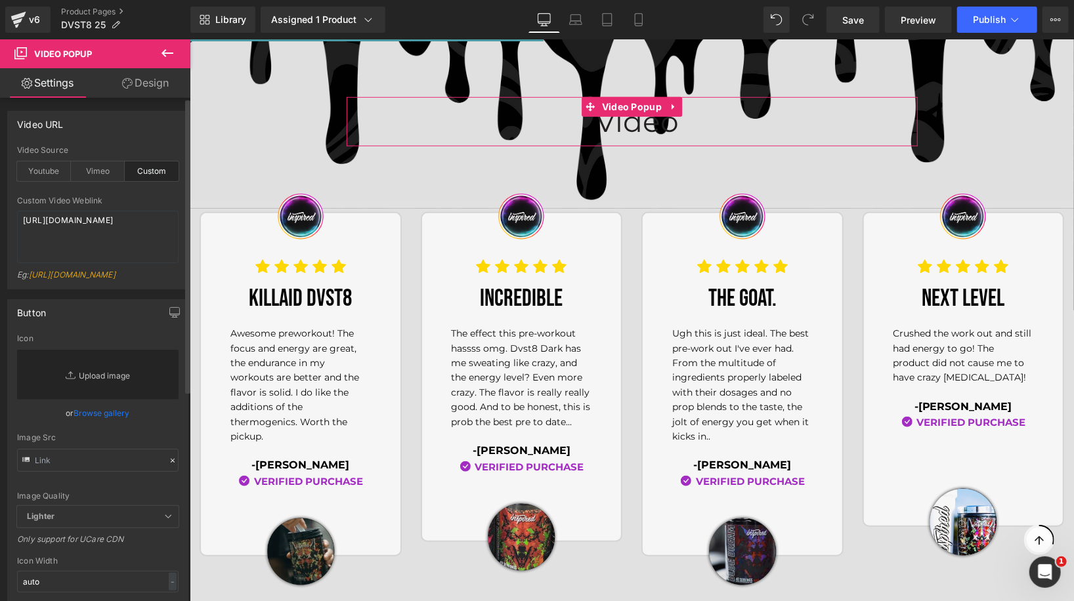
click at [89, 400] on link "Replace Image" at bounding box center [98, 375] width 162 height 50
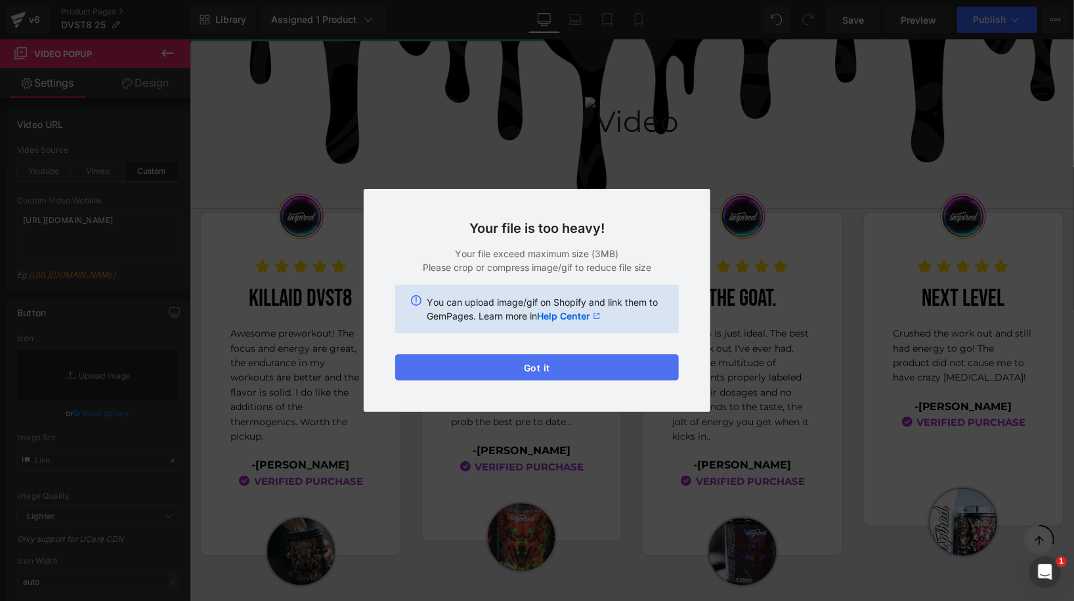
click at [563, 377] on button "Got it" at bounding box center [537, 368] width 284 height 26
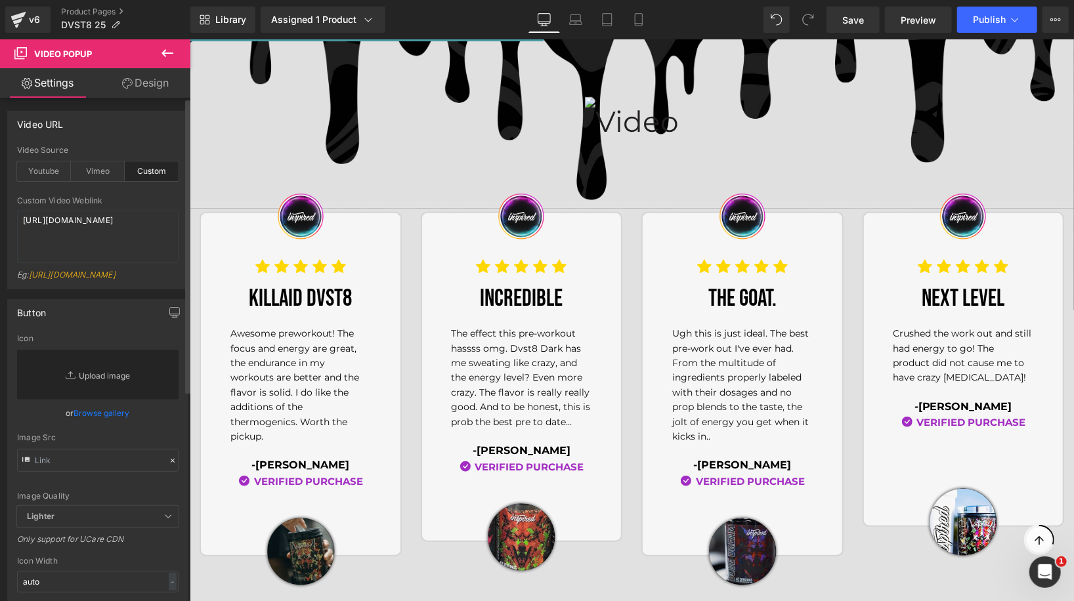
click at [109, 400] on link "Replace Image" at bounding box center [98, 375] width 162 height 50
type input "C:\fakepath\image 1 1.png"
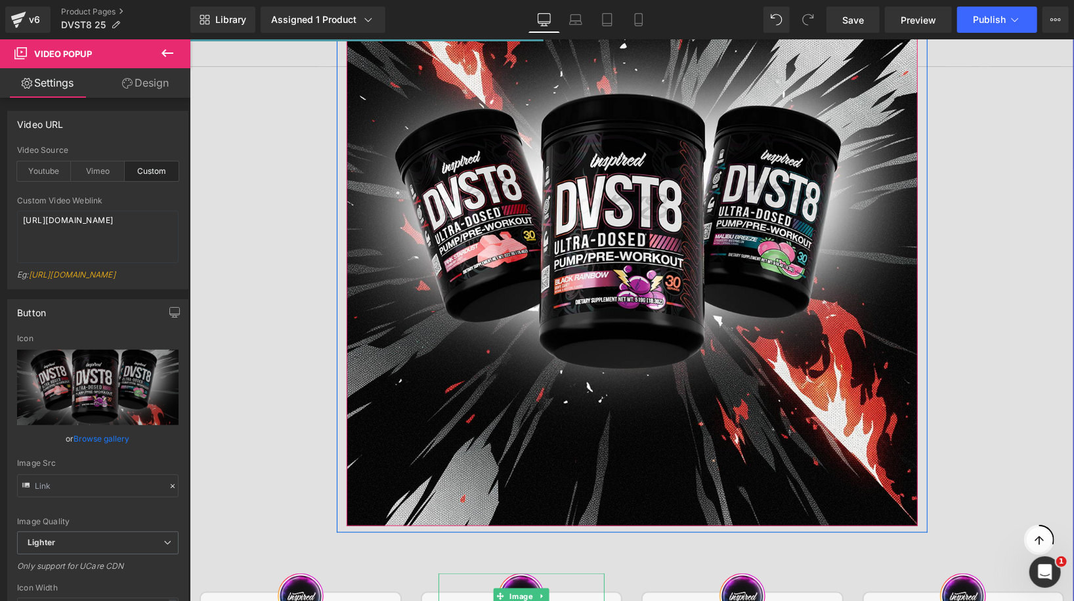
scroll to position [627, 0]
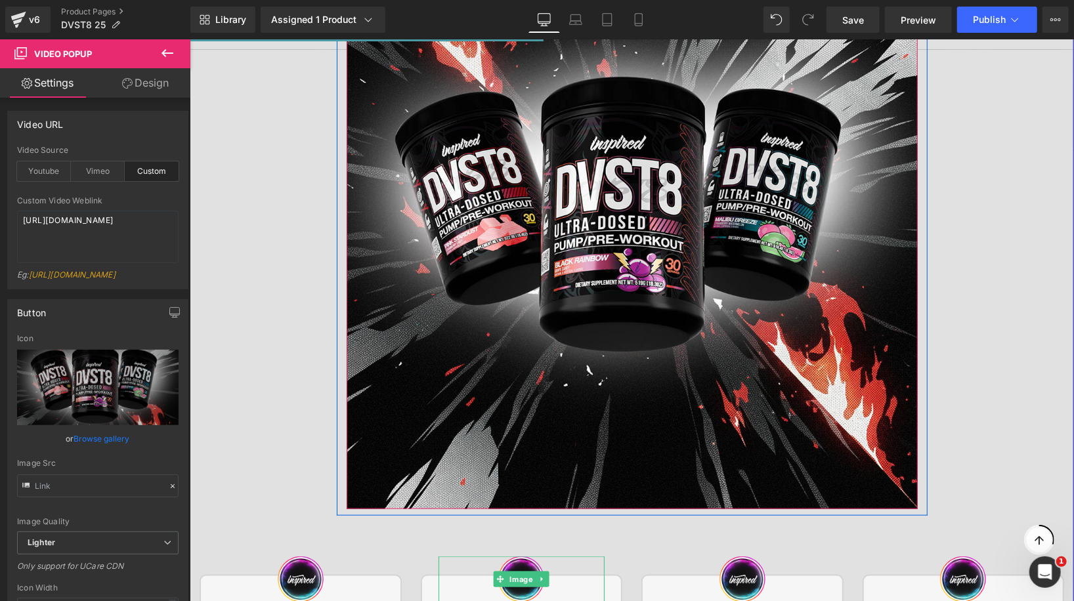
click at [636, 174] on img at bounding box center [631, 223] width 571 height 571
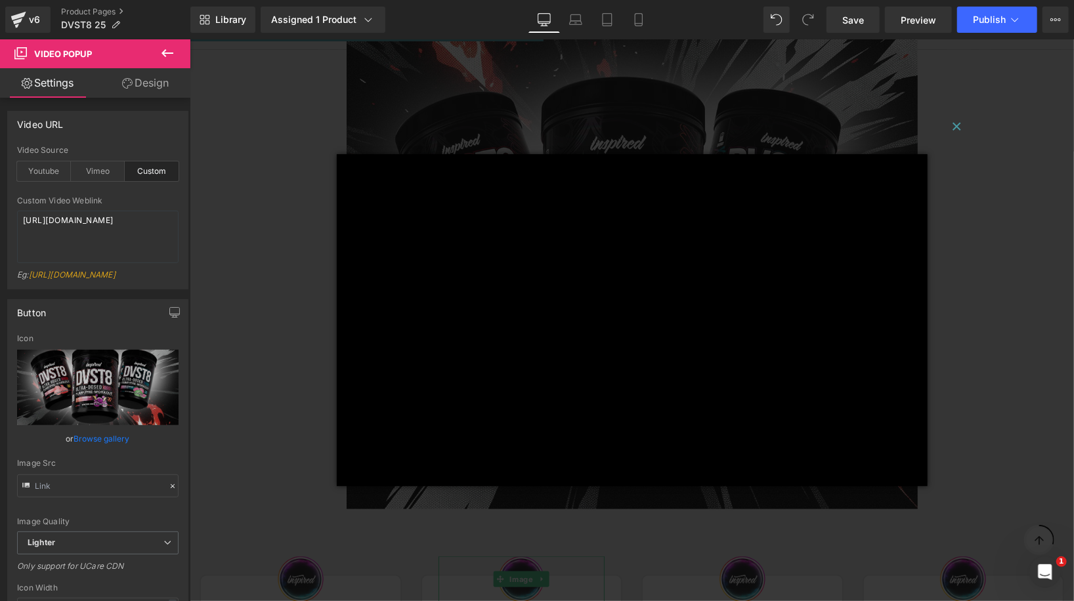
click at [959, 119] on button "×" at bounding box center [956, 125] width 26 height 26
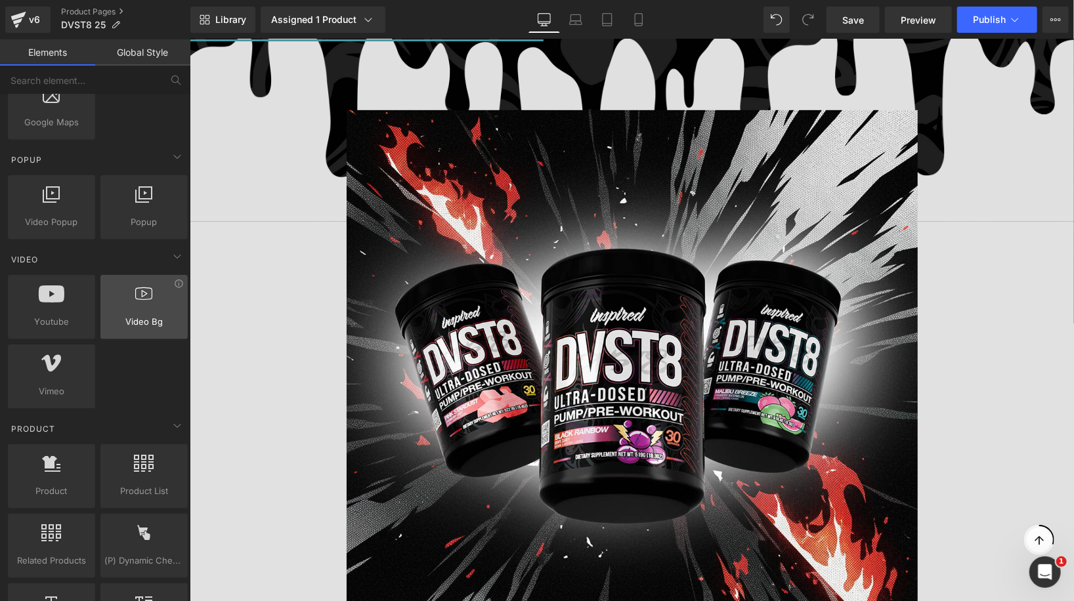
scroll to position [792, 0]
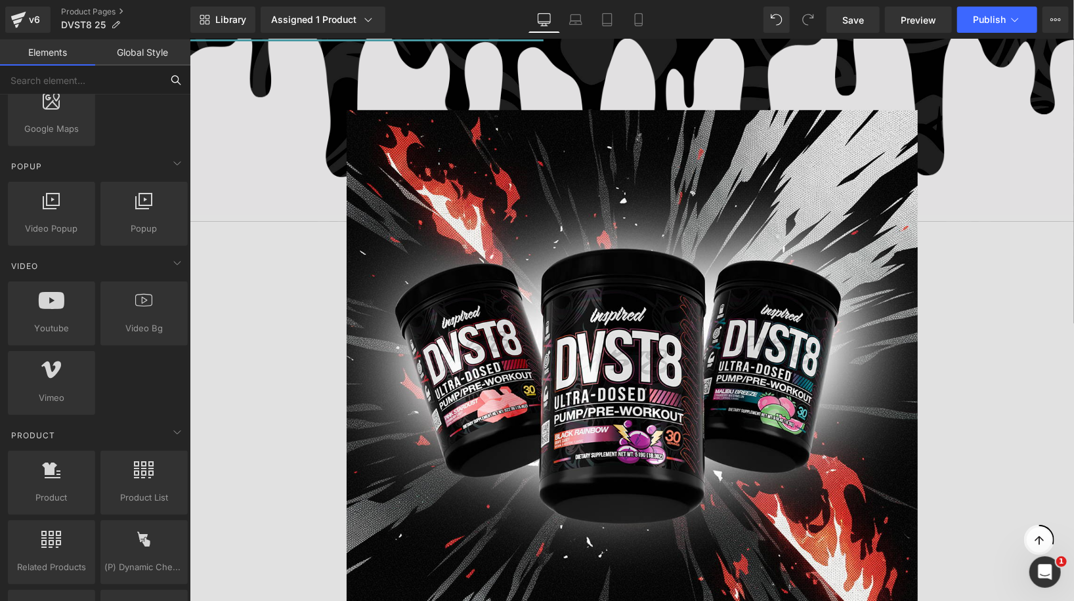
click at [91, 80] on input "text" at bounding box center [81, 80] width 162 height 29
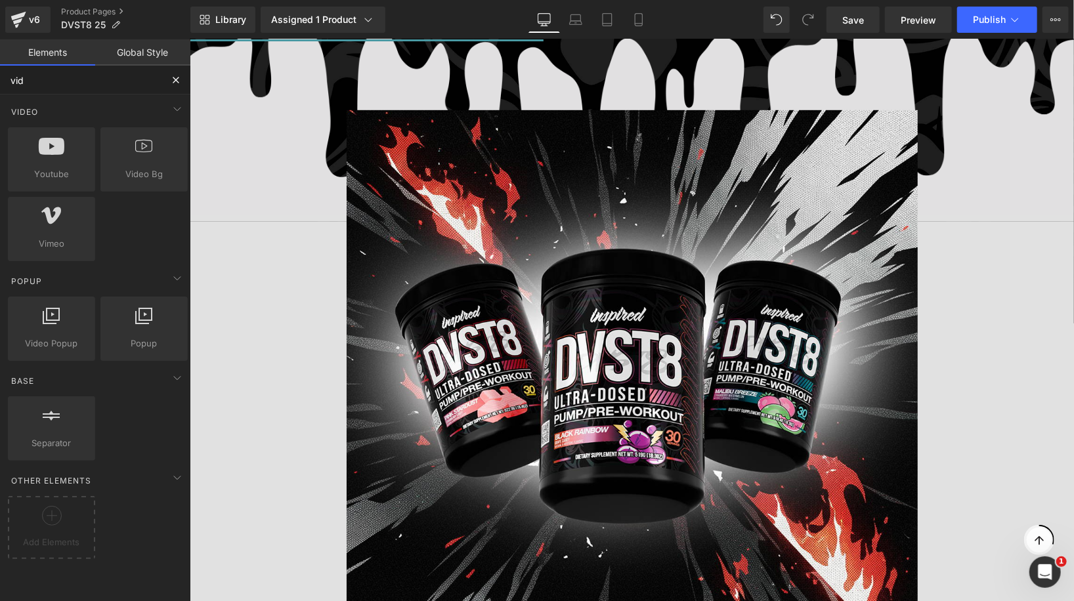
scroll to position [0, 0]
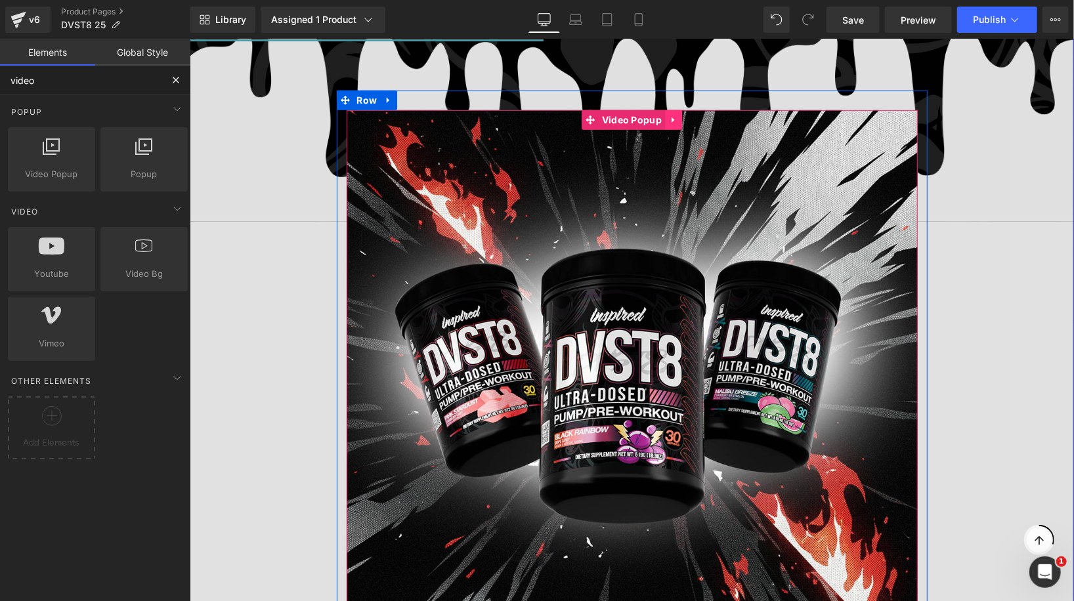
type input "video"
click at [672, 116] on icon at bounding box center [672, 120] width 9 height 10
click at [680, 117] on icon at bounding box center [681, 119] width 9 height 9
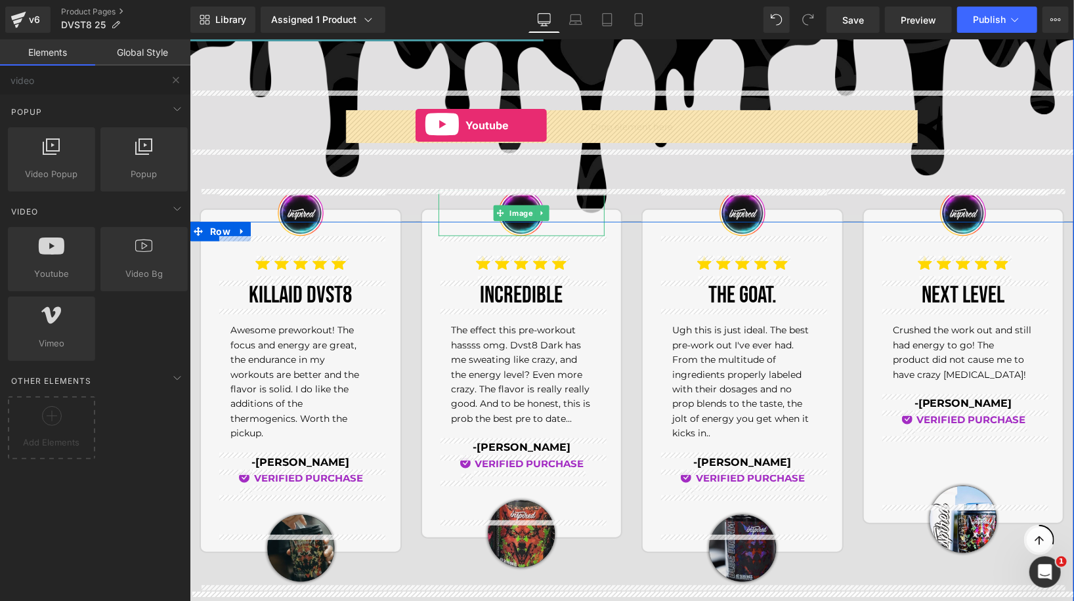
drag, startPoint x: 242, startPoint y: 293, endPoint x: 415, endPoint y: 125, distance: 241.4
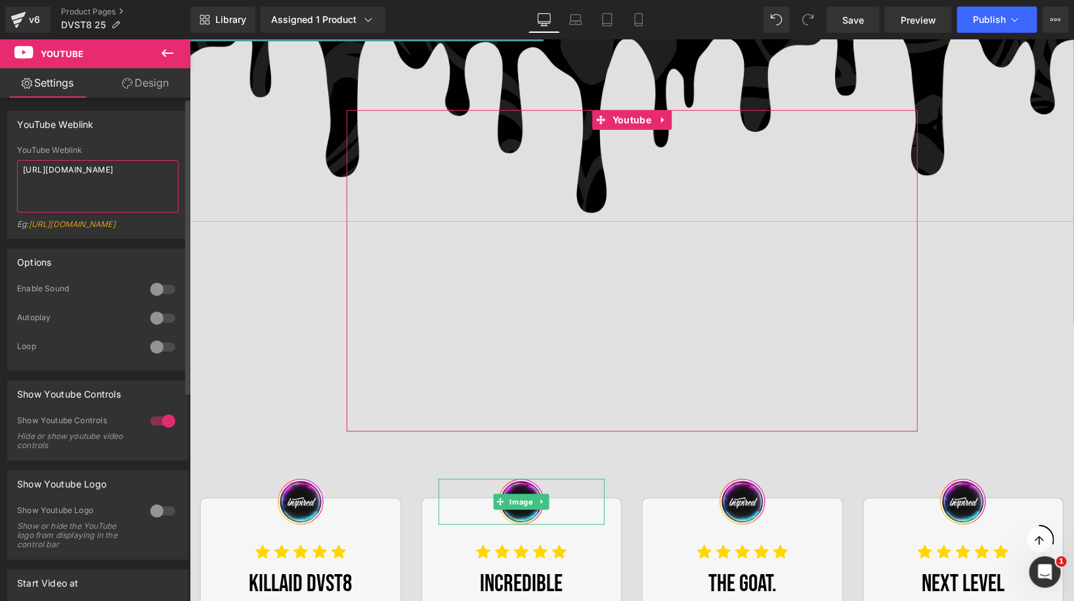
click at [68, 178] on textarea "[URL][DOMAIN_NAME]" at bounding box center [98, 186] width 162 height 53
paste textarea "[DOMAIN_NAME][URL][DOMAIN_NAME]"
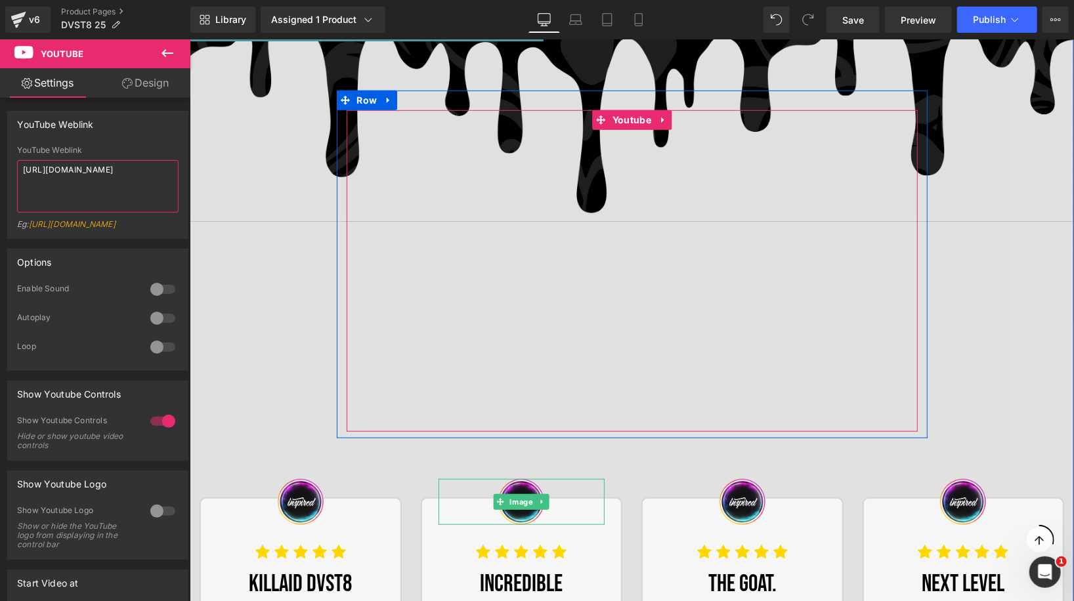
type textarea "[URL][DOMAIN_NAME]"
click at [664, 121] on icon at bounding box center [662, 120] width 9 height 10
click at [670, 121] on icon at bounding box center [670, 119] width 9 height 9
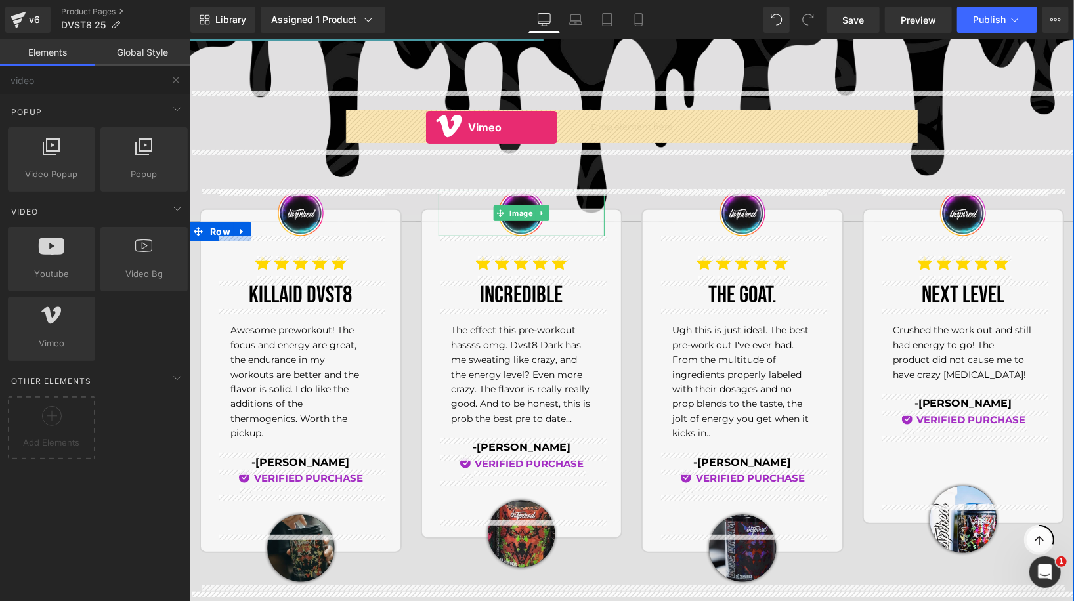
drag, startPoint x: 238, startPoint y: 368, endPoint x: 425, endPoint y: 126, distance: 306.5
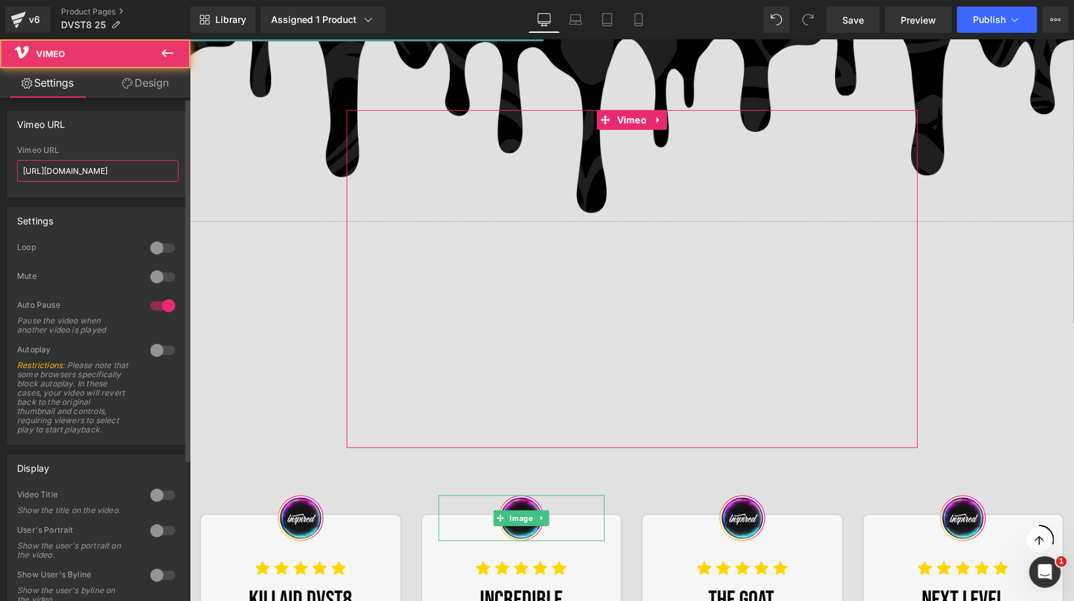
click at [73, 173] on input "[URL][DOMAIN_NAME]" at bounding box center [98, 171] width 162 height 22
paste input "[DOMAIN_NAME][URL]"
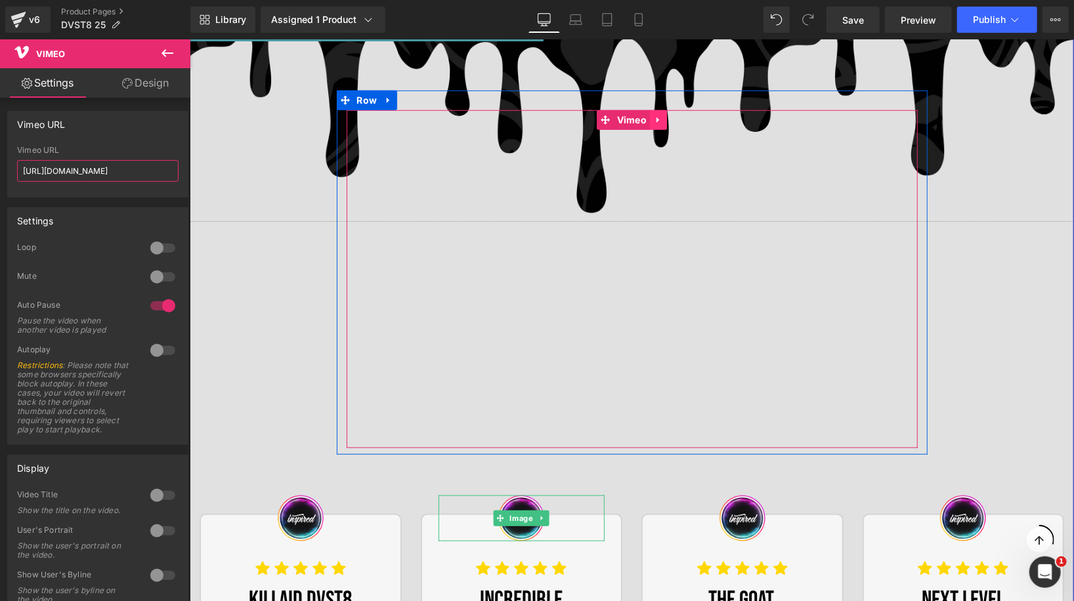
type input "[URL][DOMAIN_NAME]"
click at [659, 119] on icon at bounding box center [657, 120] width 9 height 10
click at [665, 119] on icon at bounding box center [666, 119] width 9 height 9
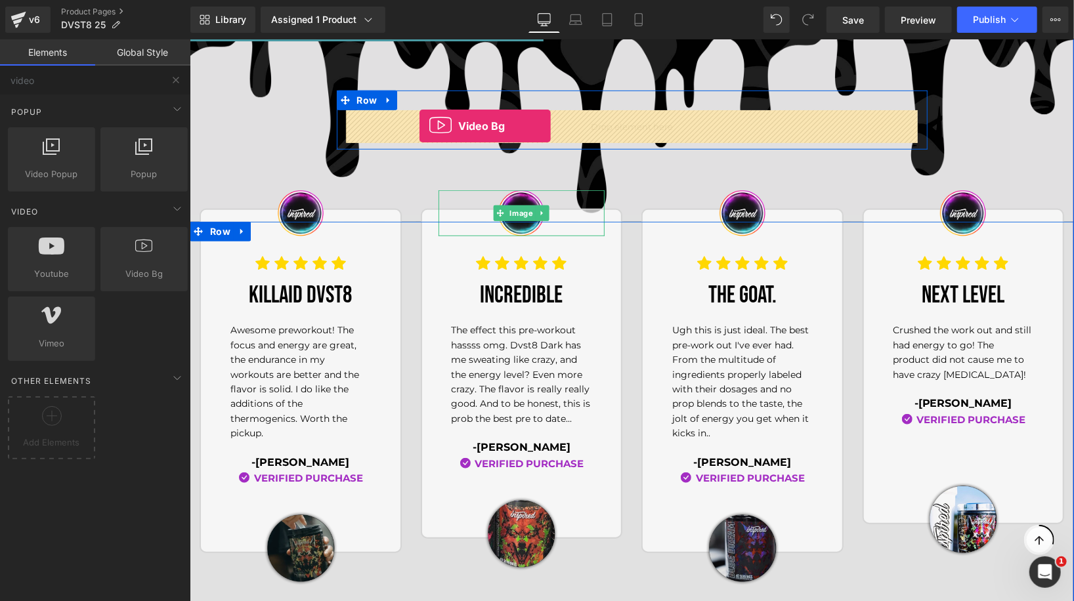
drag, startPoint x: 337, startPoint y: 295, endPoint x: 419, endPoint y: 125, distance: 187.9
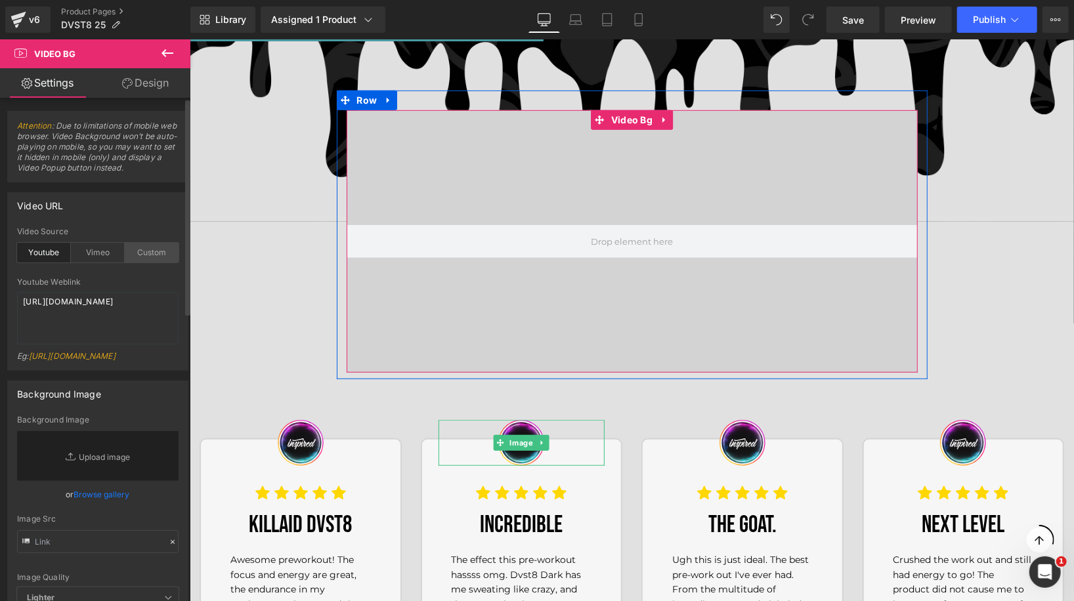
click at [134, 252] on div "Custom" at bounding box center [152, 253] width 54 height 20
click at [76, 315] on textarea "[URL][DOMAIN_NAME]" at bounding box center [98, 318] width 162 height 53
paste textarea "videos/c/o/v/e0f9c09180254613bdef0c289d214fb4.mp4"
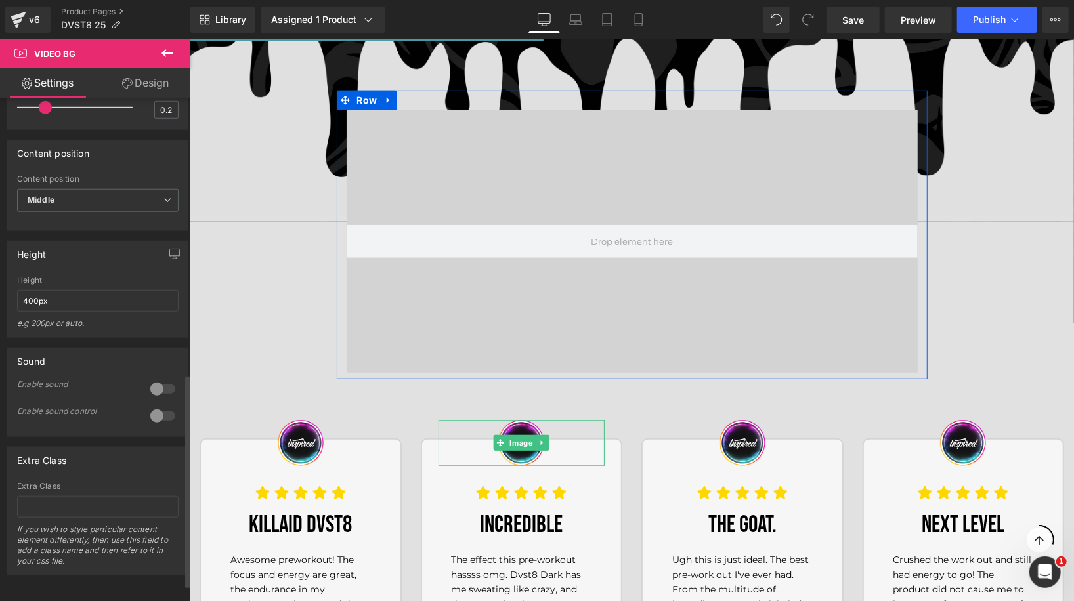
scroll to position [693, 0]
type textarea "[URL][DOMAIN_NAME]"
click at [82, 289] on input "400px" at bounding box center [98, 300] width 162 height 22
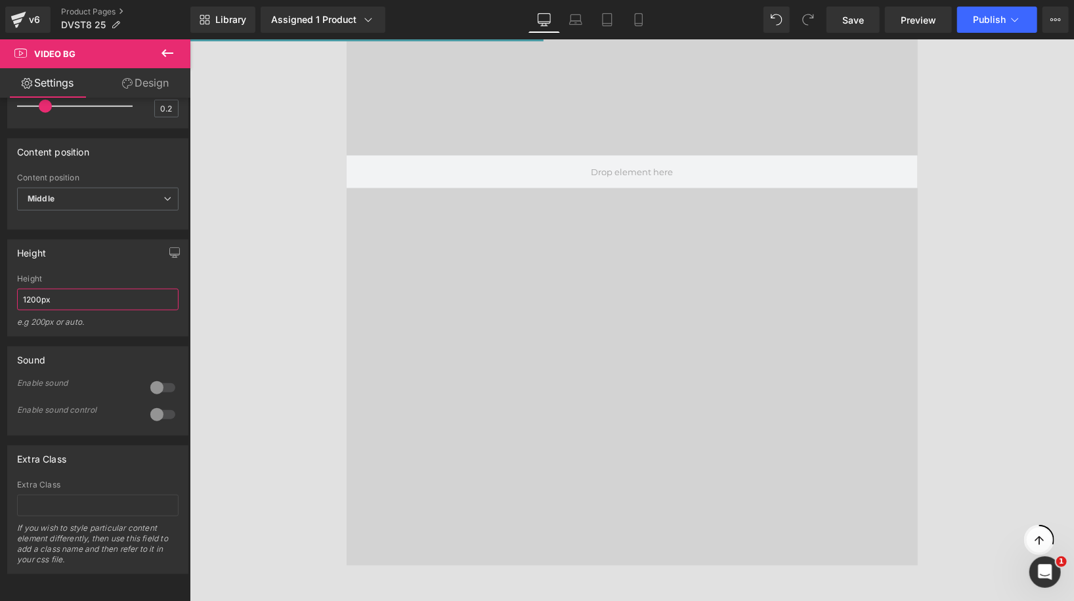
scroll to position [824, 0]
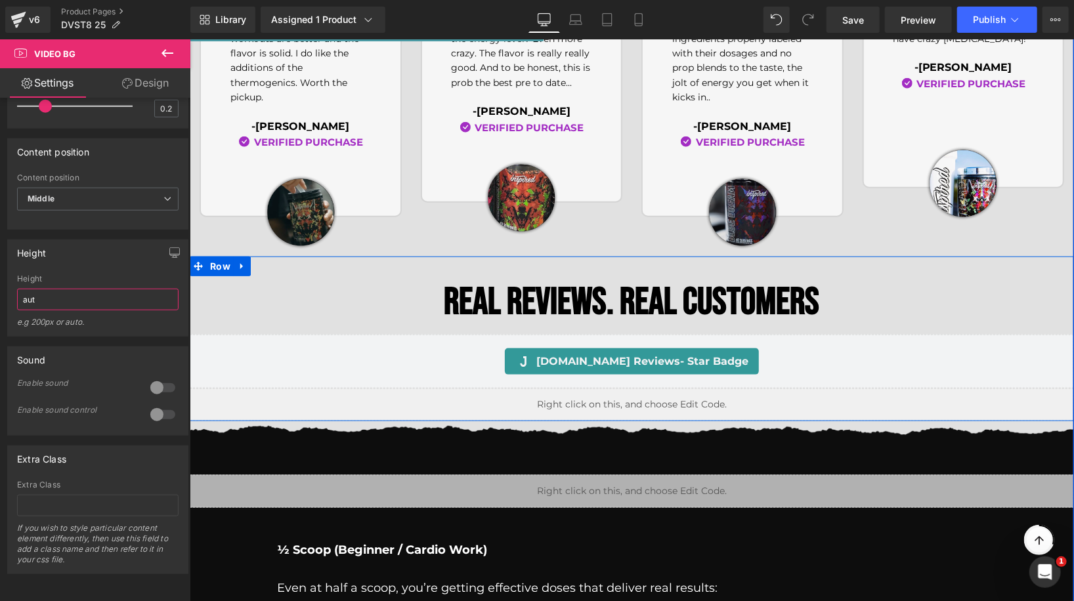
type input "auto"
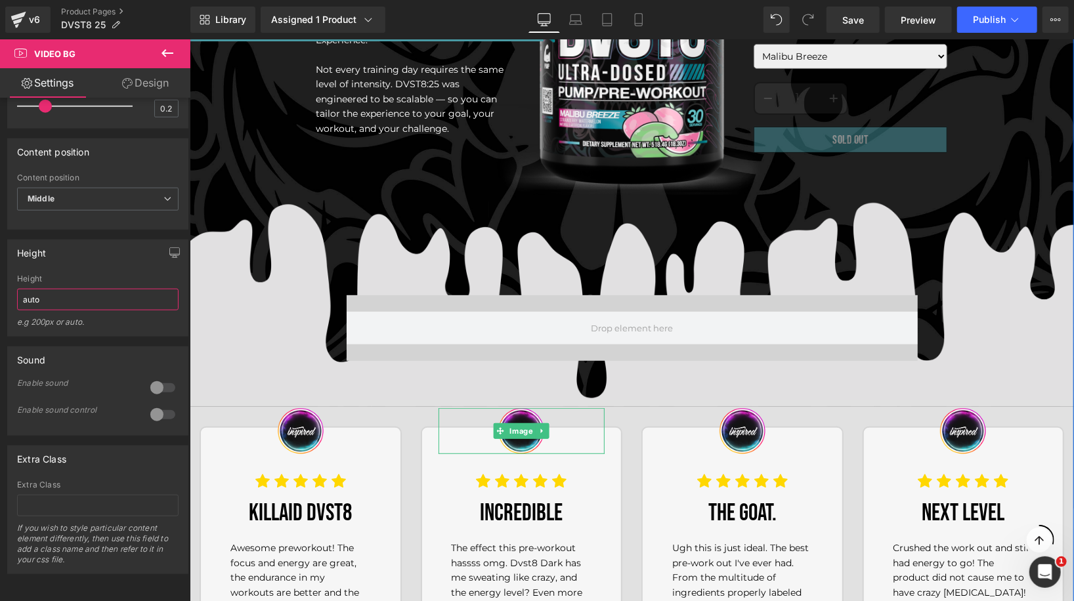
scroll to position [202, 0]
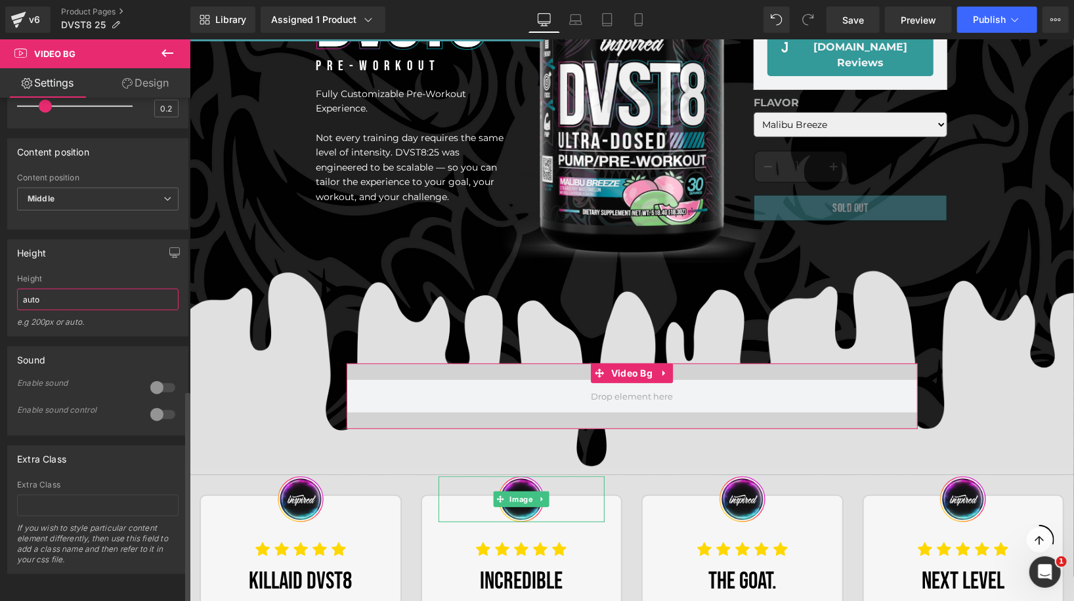
click at [95, 290] on input "auto" at bounding box center [98, 300] width 162 height 22
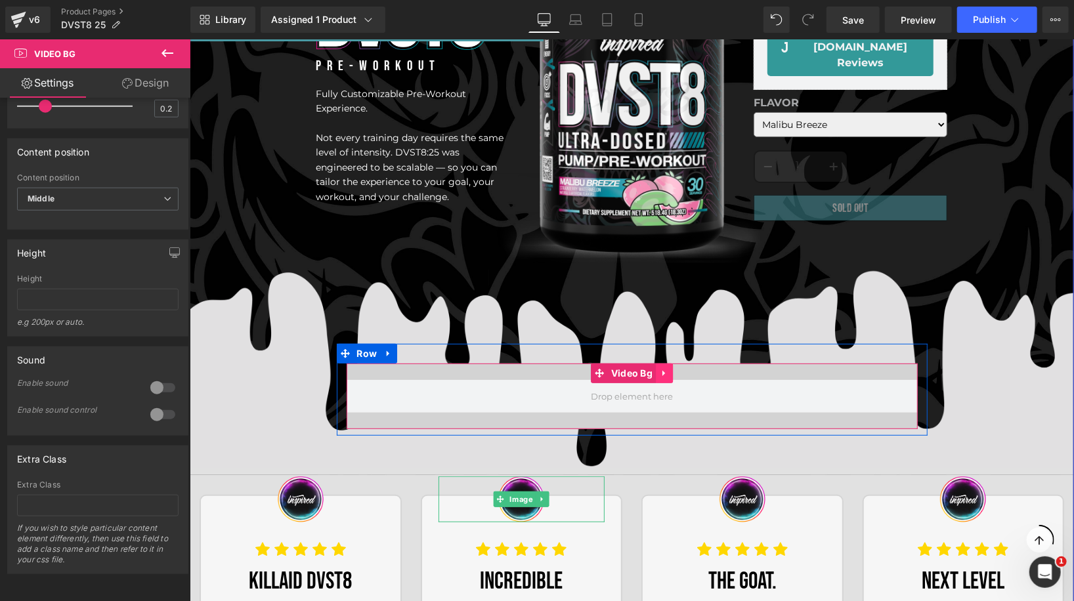
click at [666, 370] on icon at bounding box center [663, 373] width 9 height 10
click at [672, 368] on icon at bounding box center [672, 372] width 9 height 9
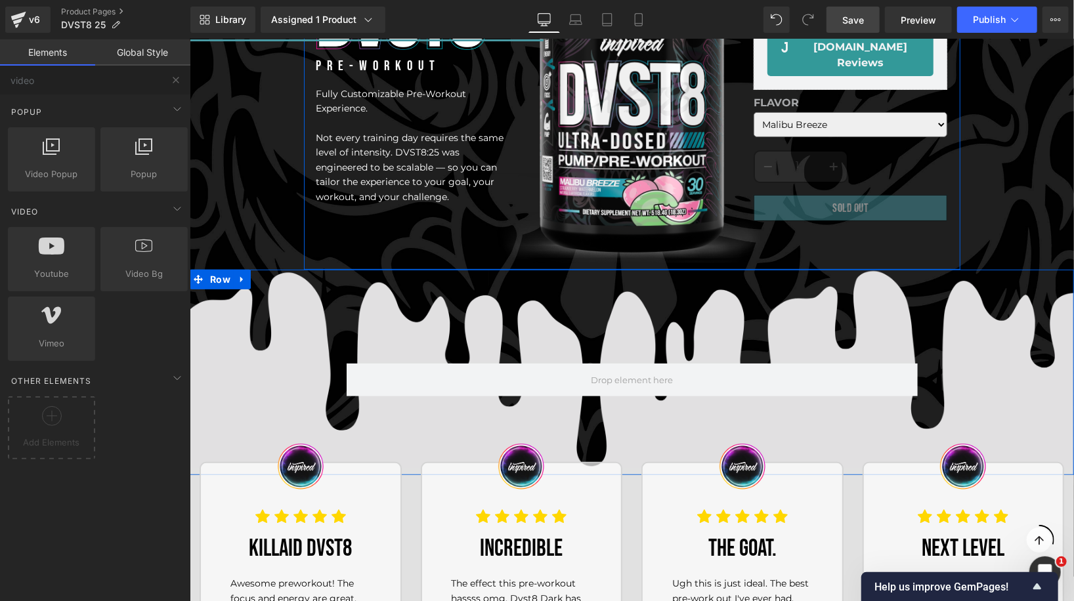
click at [847, 25] on span "Save" at bounding box center [853, 20] width 22 height 14
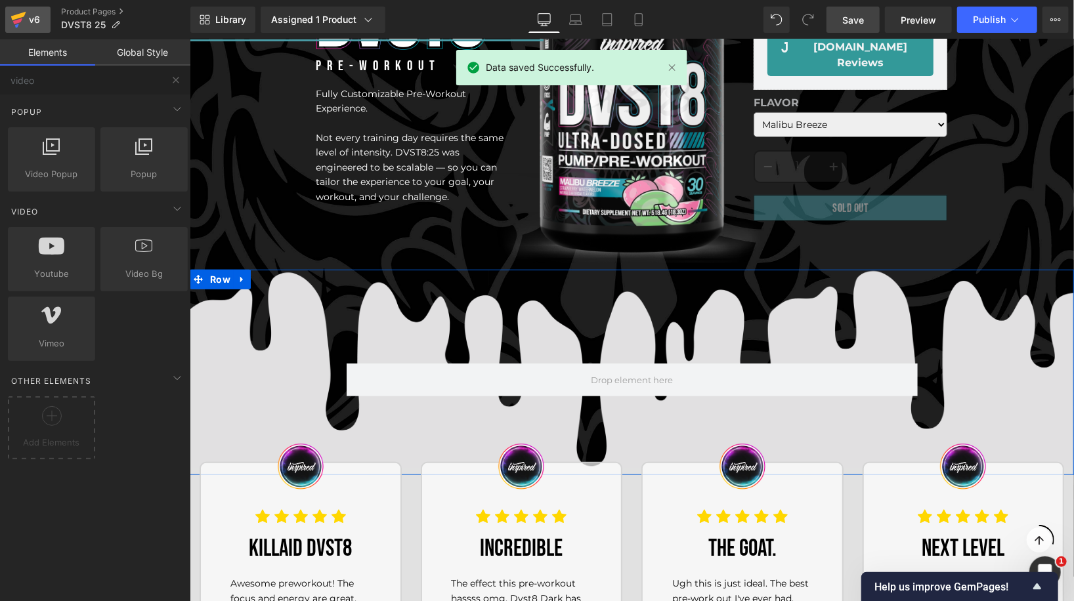
click at [39, 19] on div "v6" at bounding box center [34, 19] width 16 height 17
